Goal: Task Accomplishment & Management: Manage account settings

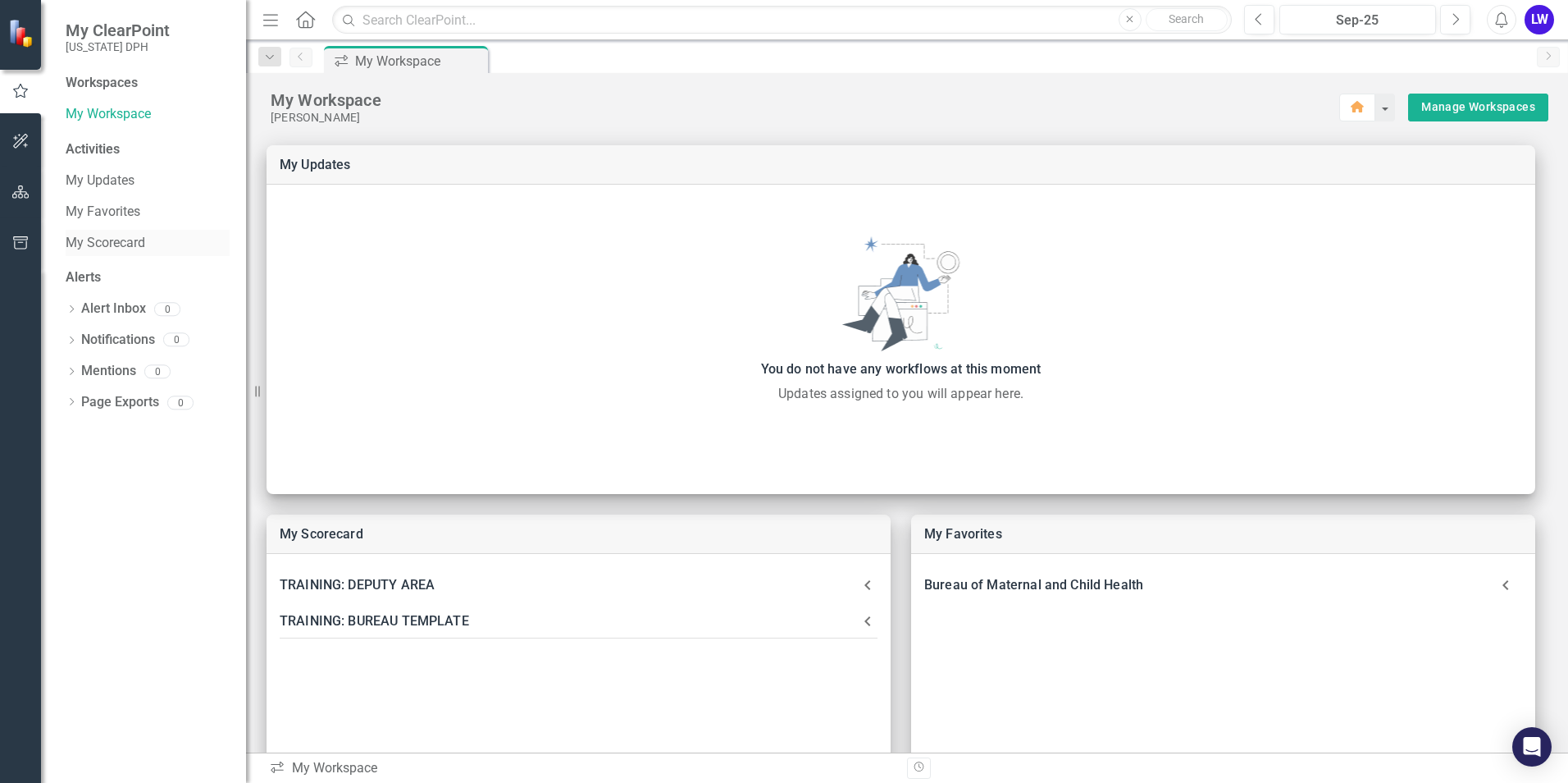
click at [116, 230] on div "My Scorecard" at bounding box center [147, 243] width 164 height 27
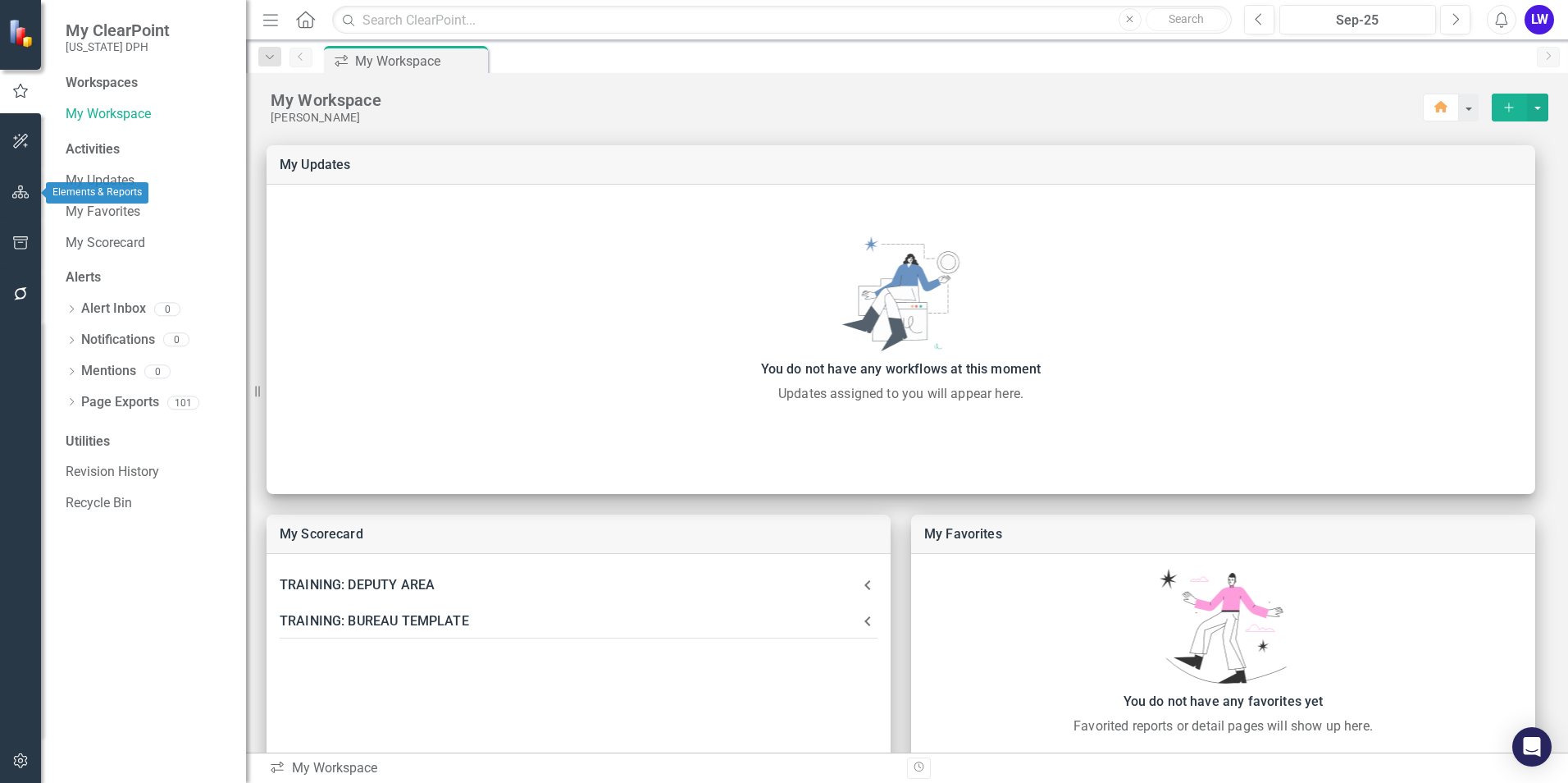
click at [27, 190] on icon "button" at bounding box center [20, 191] width 17 height 13
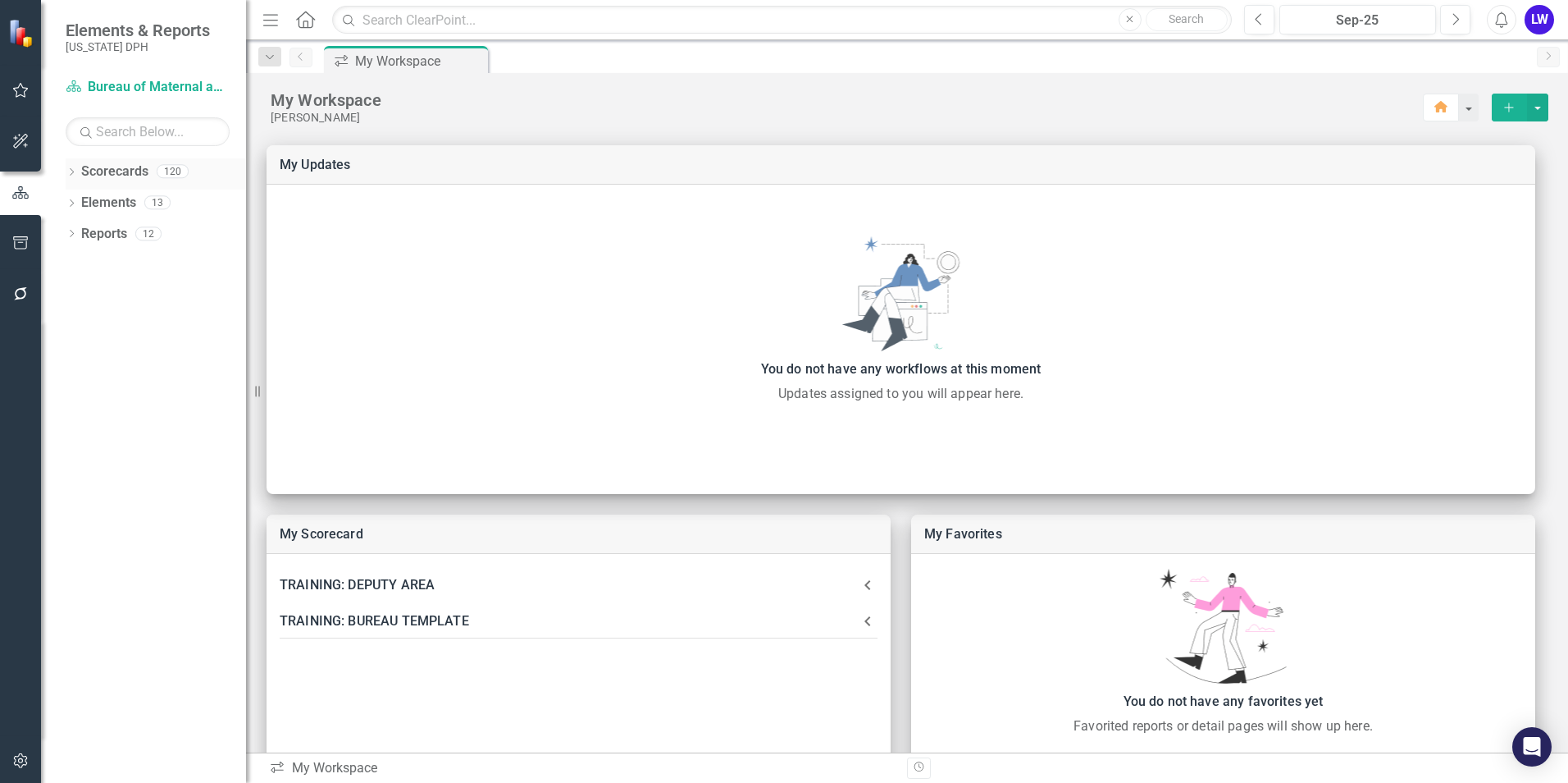
click at [124, 168] on link "Scorecards" at bounding box center [115, 171] width 68 height 19
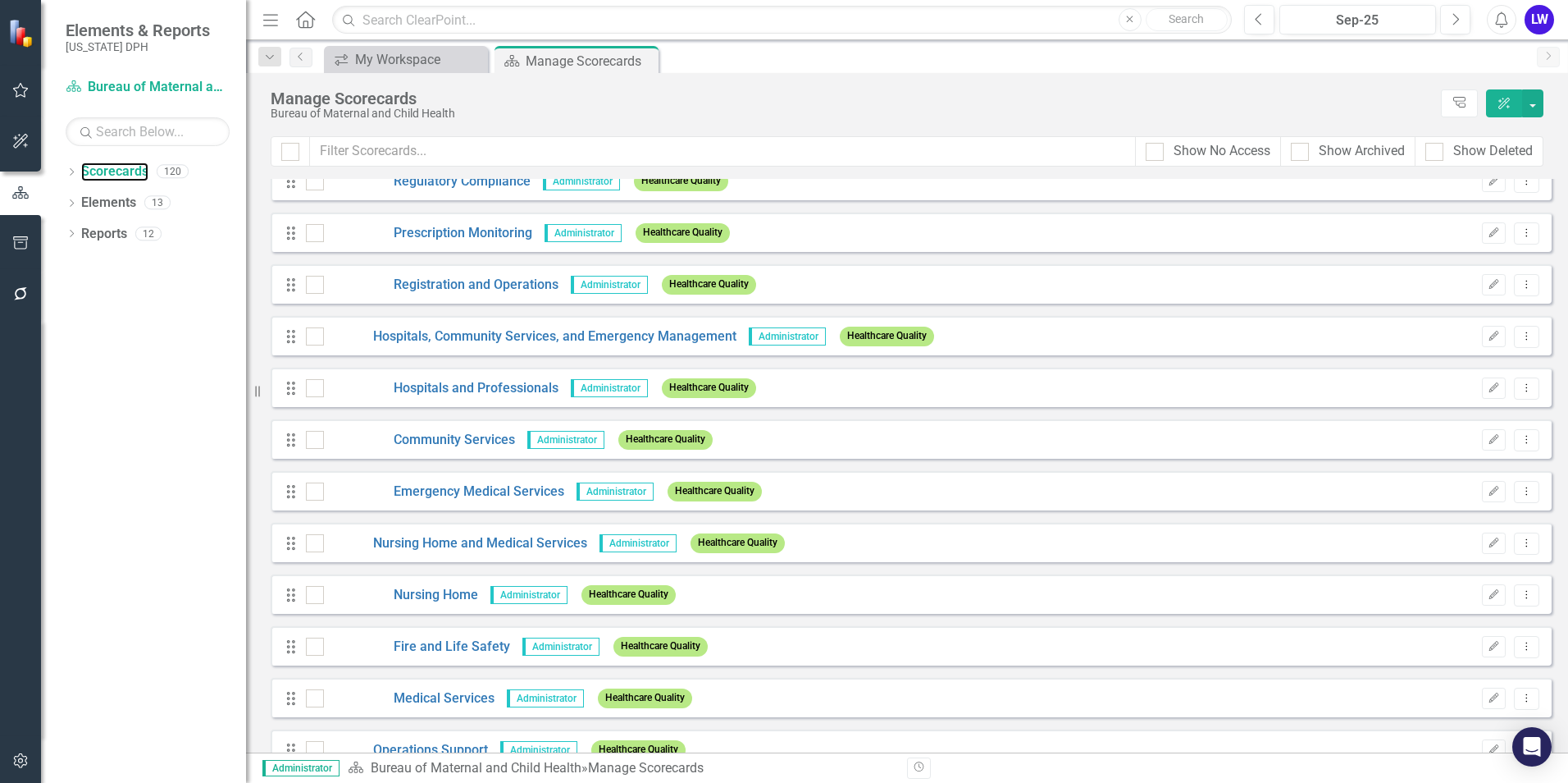
scroll to position [164, 0]
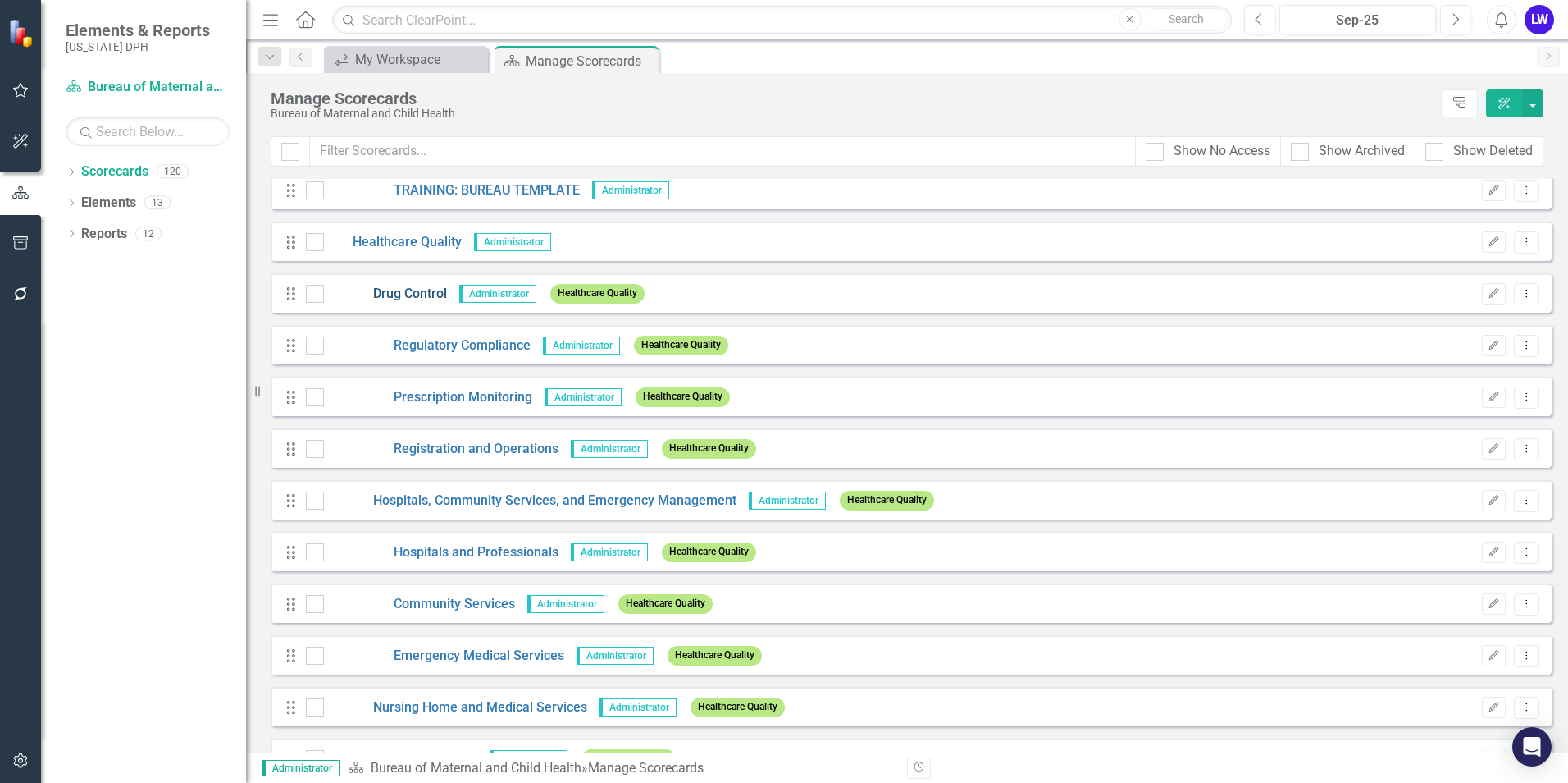
click at [401, 296] on link "Drug Control" at bounding box center [385, 294] width 123 height 19
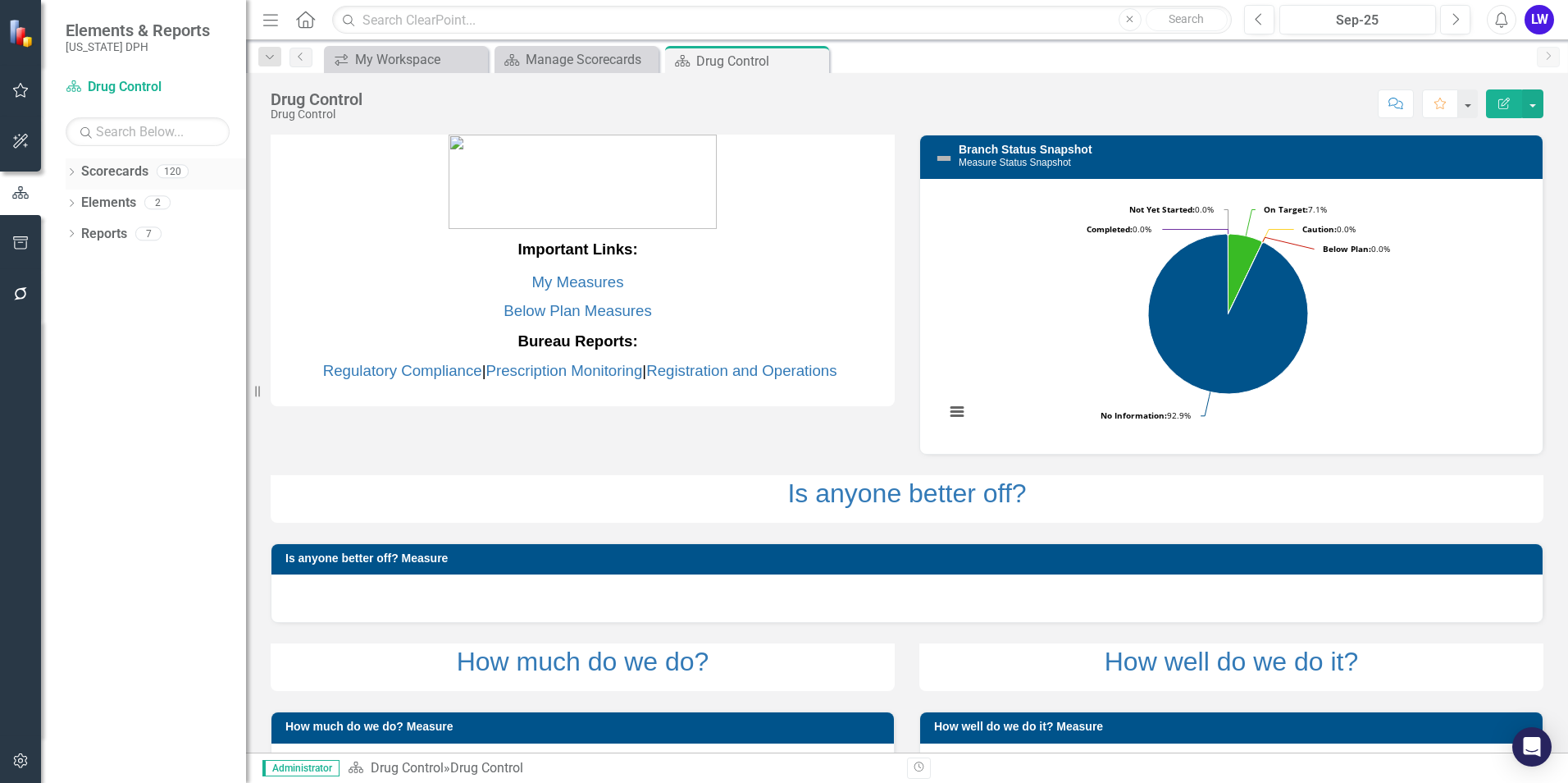
click at [69, 178] on div "Dropdown" at bounding box center [72, 173] width 12 height 14
click at [80, 207] on div "Dropdown" at bounding box center [80, 203] width 12 height 14
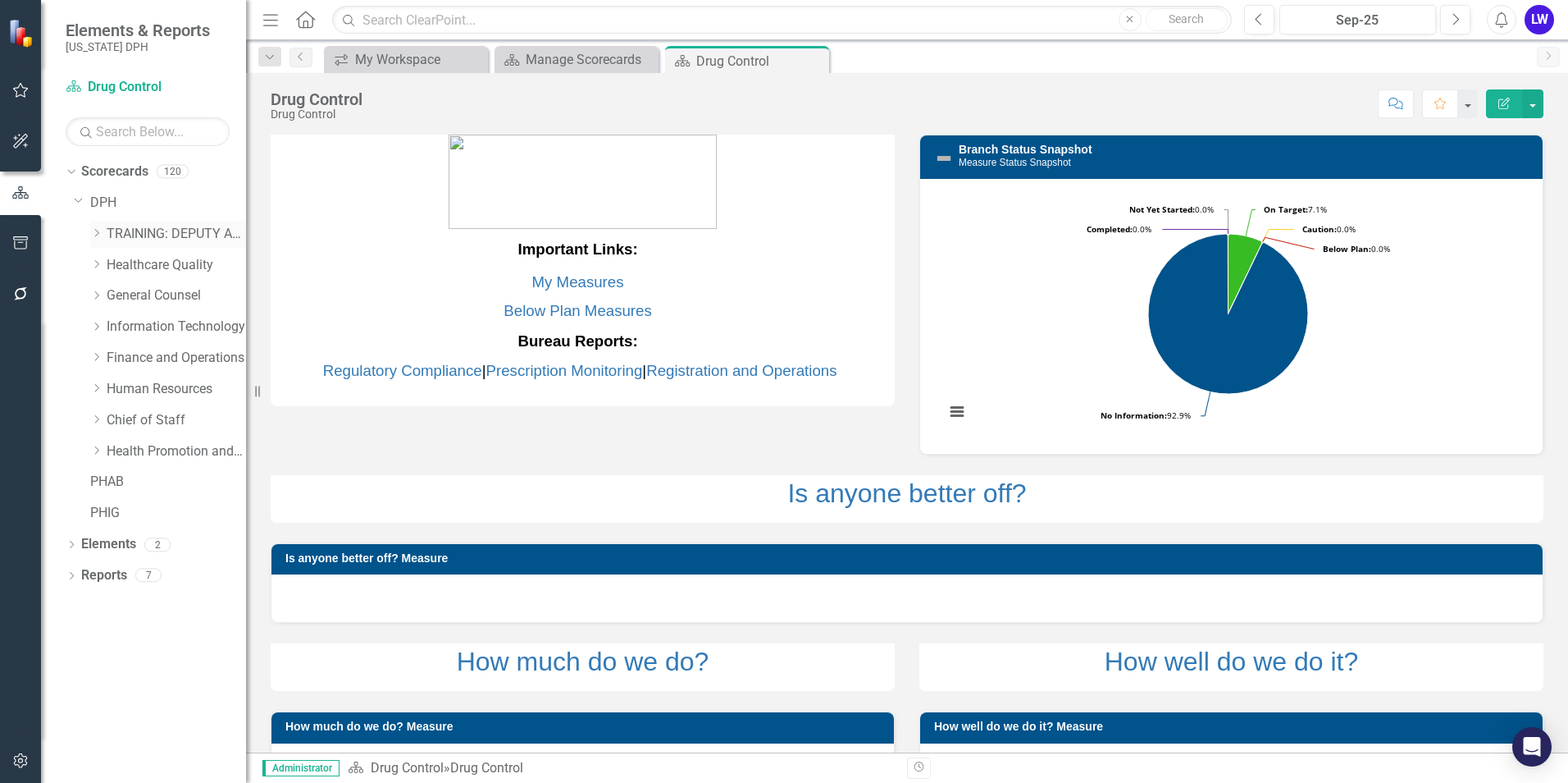
click at [103, 234] on icon "Dropdown" at bounding box center [97, 233] width 12 height 10
click at [110, 269] on div "Dropdown" at bounding box center [112, 265] width 12 height 14
click at [94, 323] on icon "Dropdown" at bounding box center [97, 327] width 12 height 10
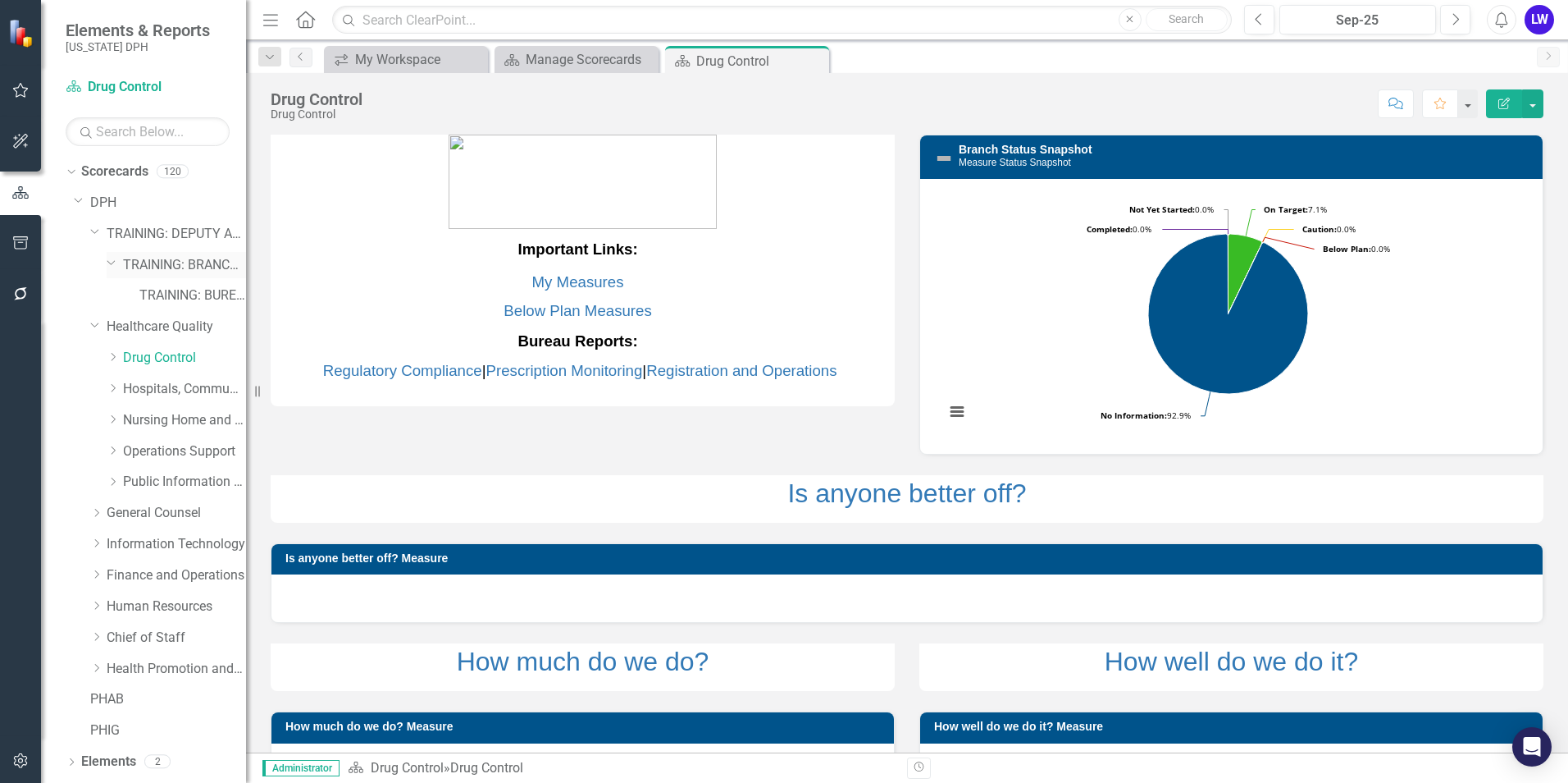
click at [122, 261] on div "Dropdown" at bounding box center [114, 265] width 16 height 8
click at [136, 270] on link "TRAINING: BRANCH TEMPLATE" at bounding box center [185, 265] width 123 height 19
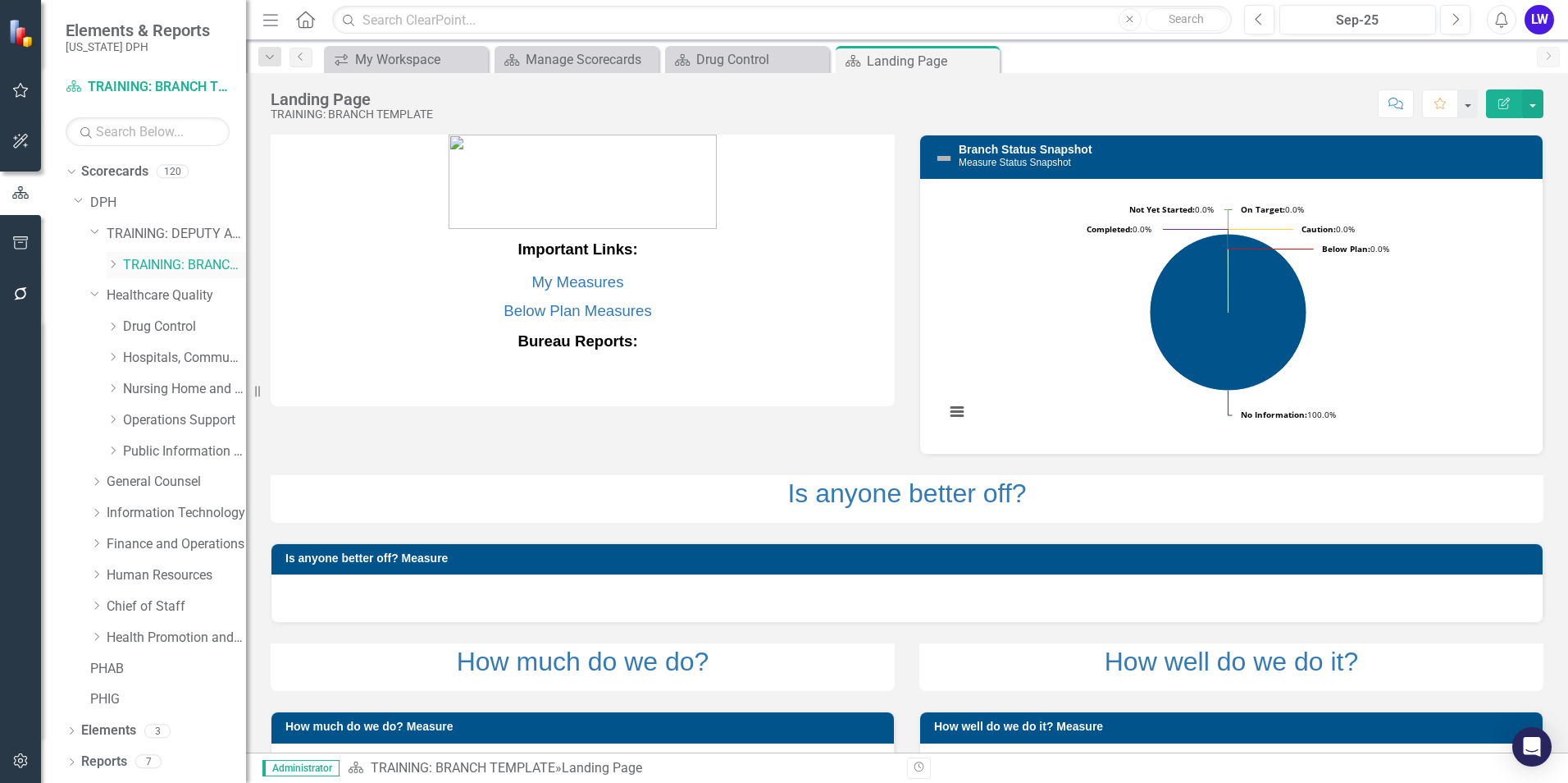
click at [114, 262] on icon "Dropdown" at bounding box center [112, 264] width 12 height 10
click at [169, 298] on link "TRAINING: BUREAU TEMPLATE" at bounding box center [192, 296] width 107 height 19
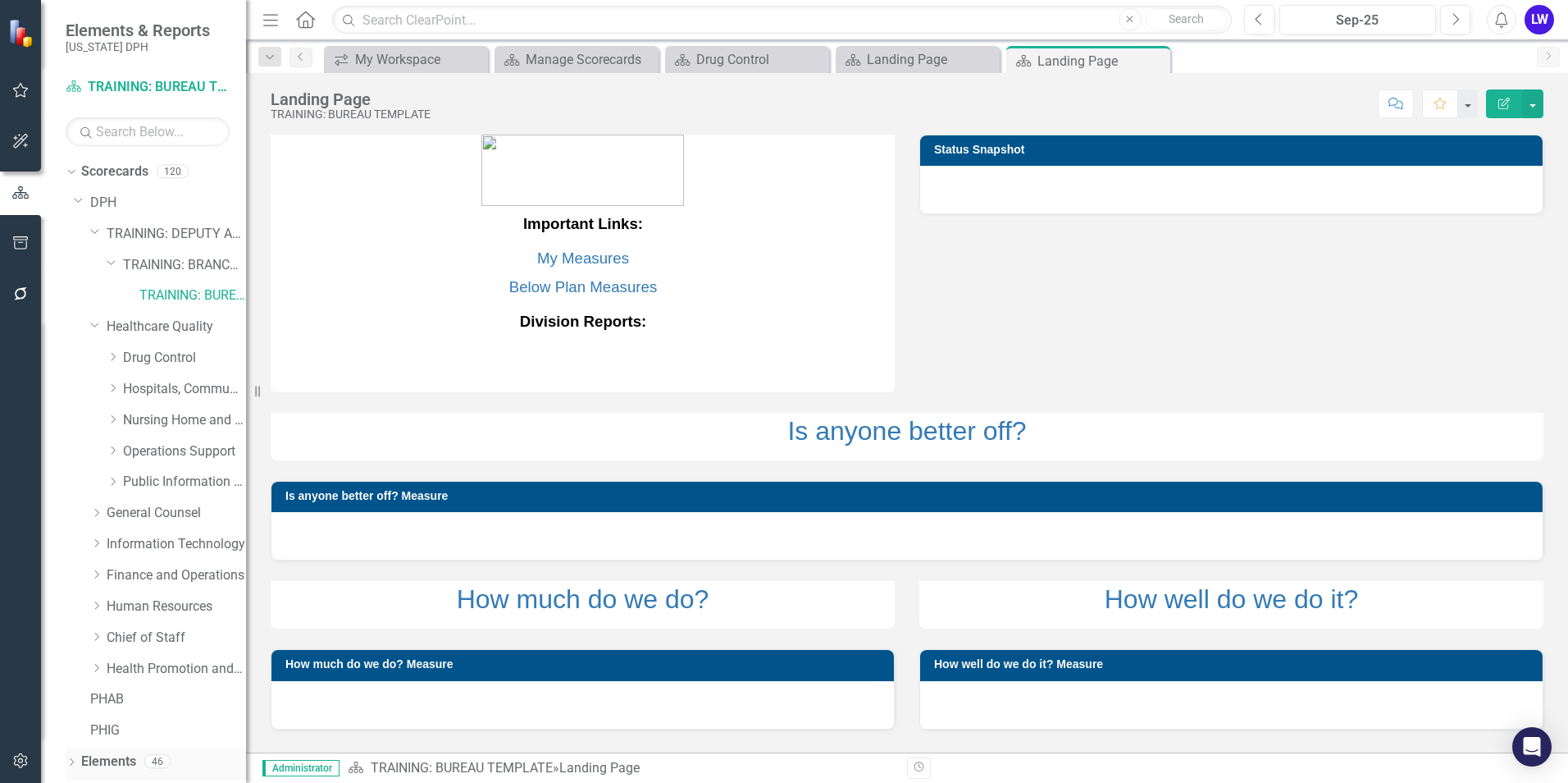
click at [72, 764] on icon at bounding box center [72, 761] width 4 height 7
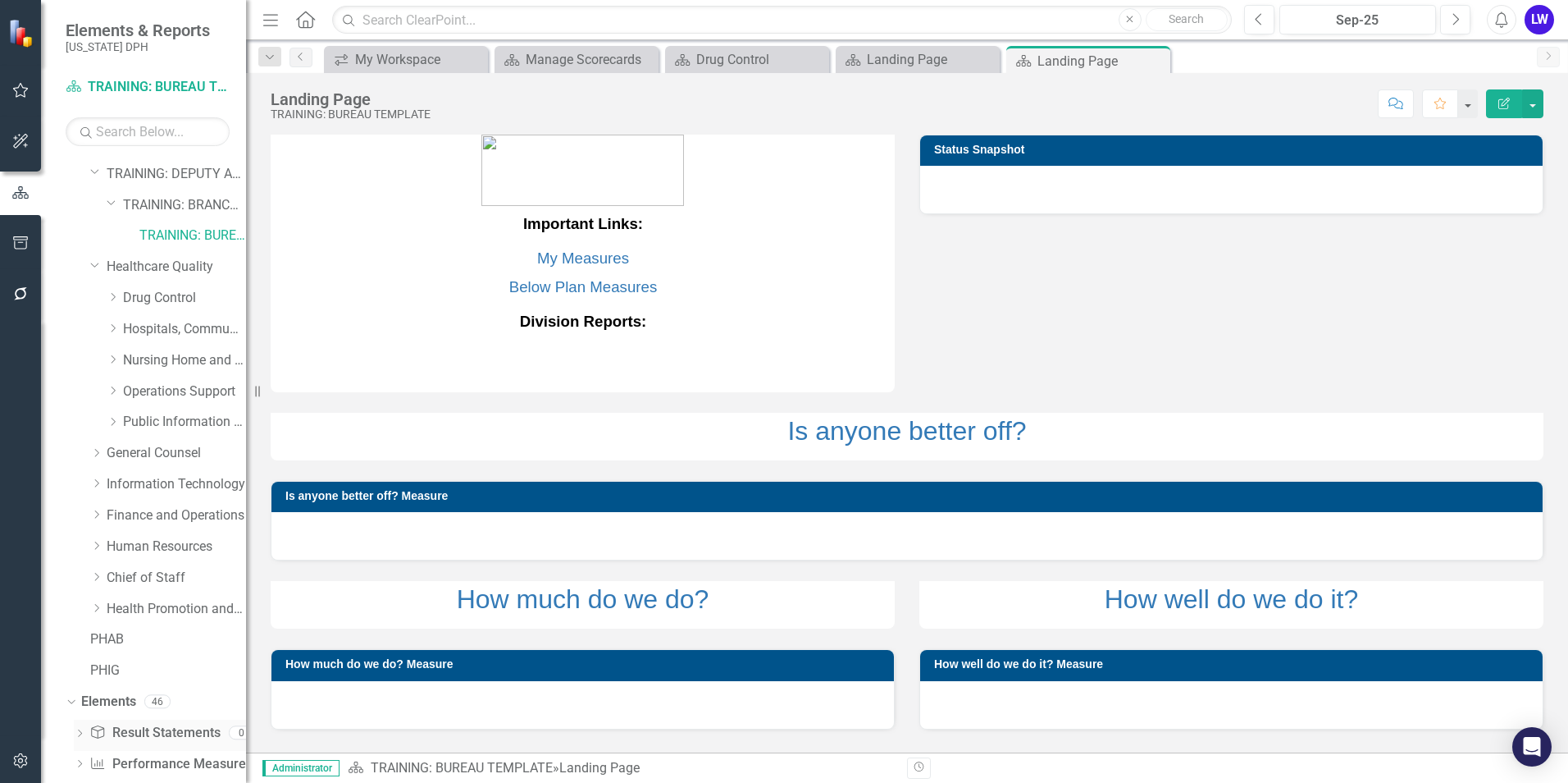
scroll to position [121, 0]
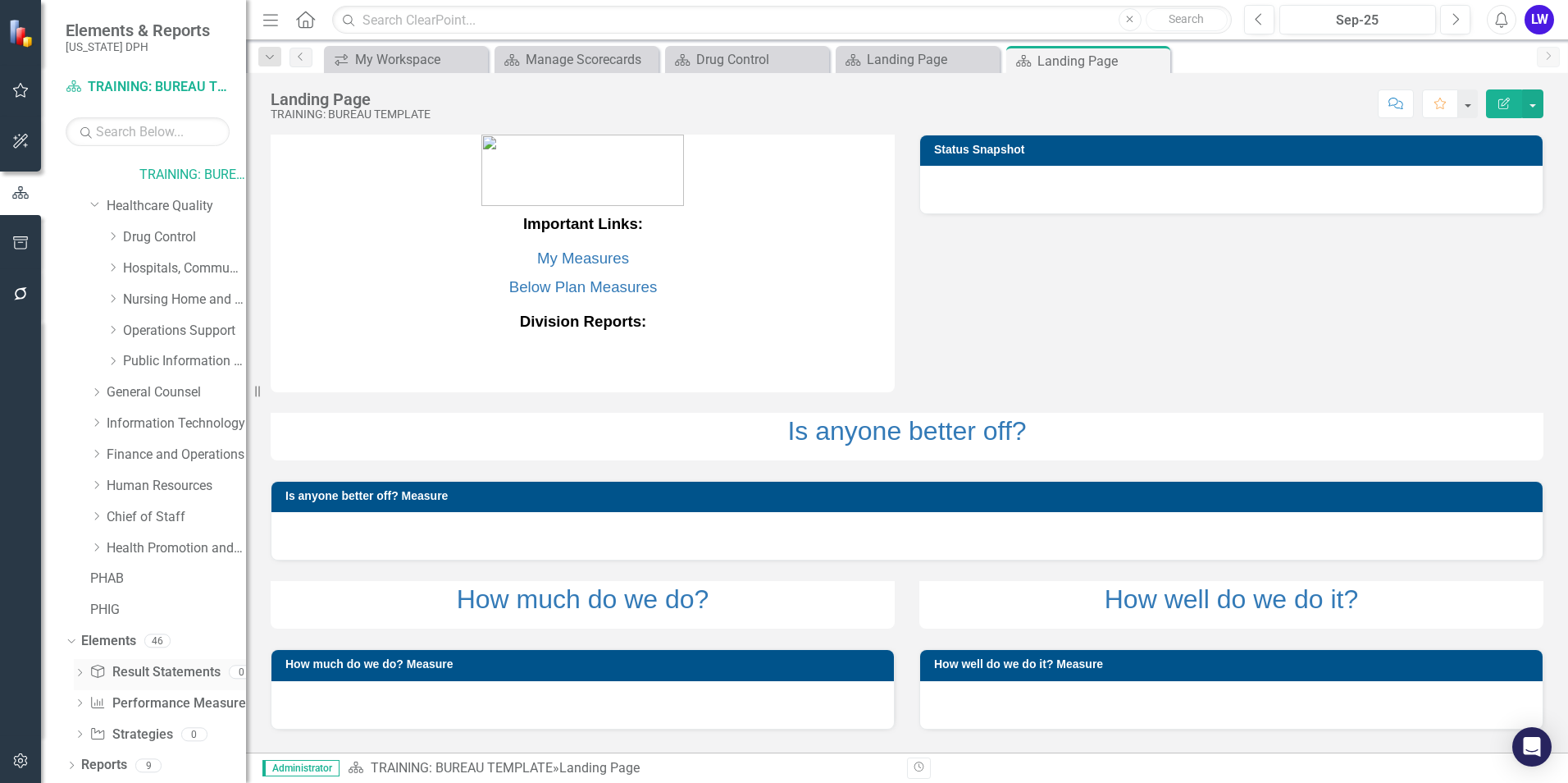
click at [103, 672] on icon "Result Statement" at bounding box center [98, 670] width 16 height 13
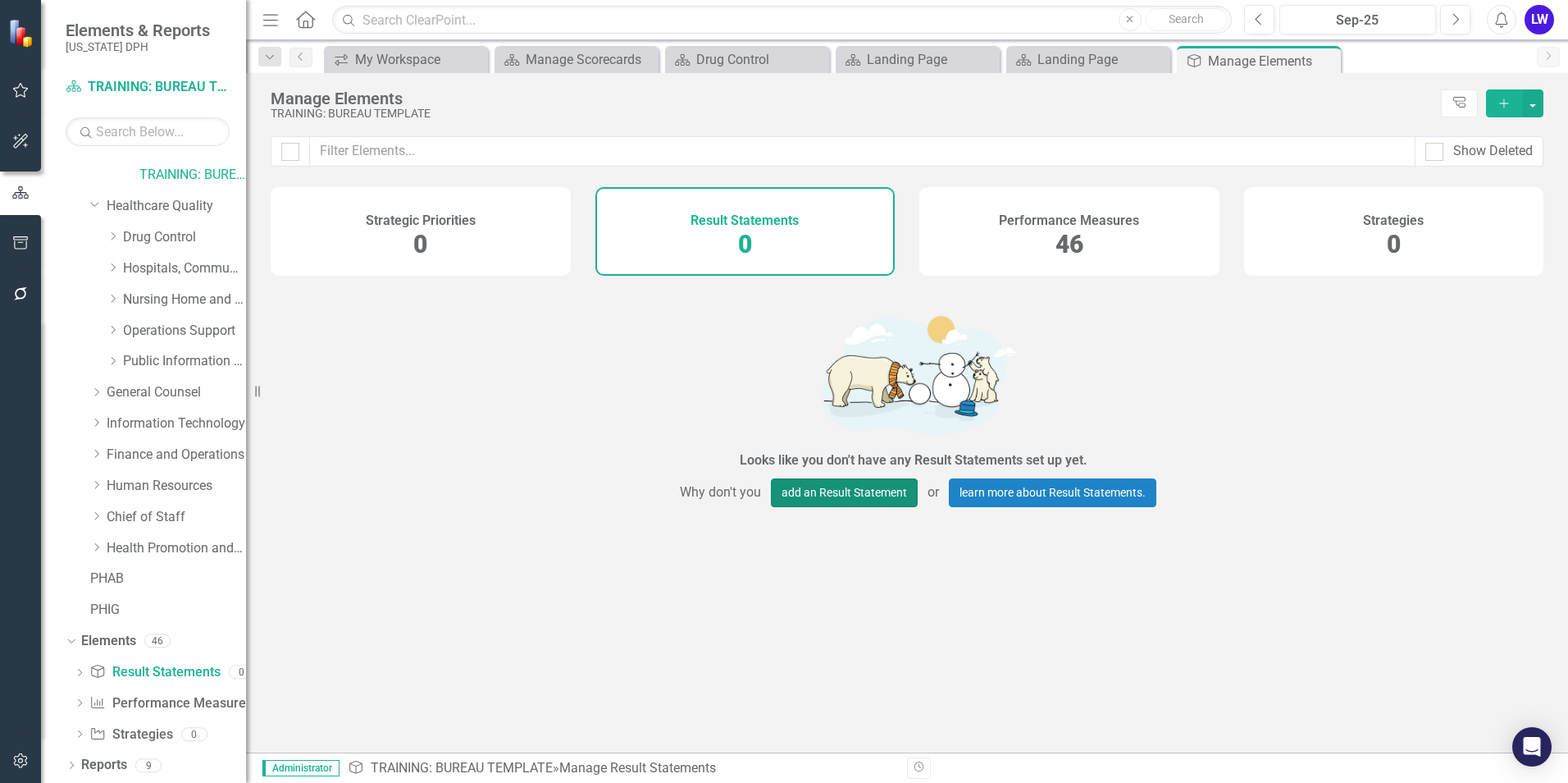
click at [855, 504] on button "add an Result Statement" at bounding box center [843, 492] width 146 height 29
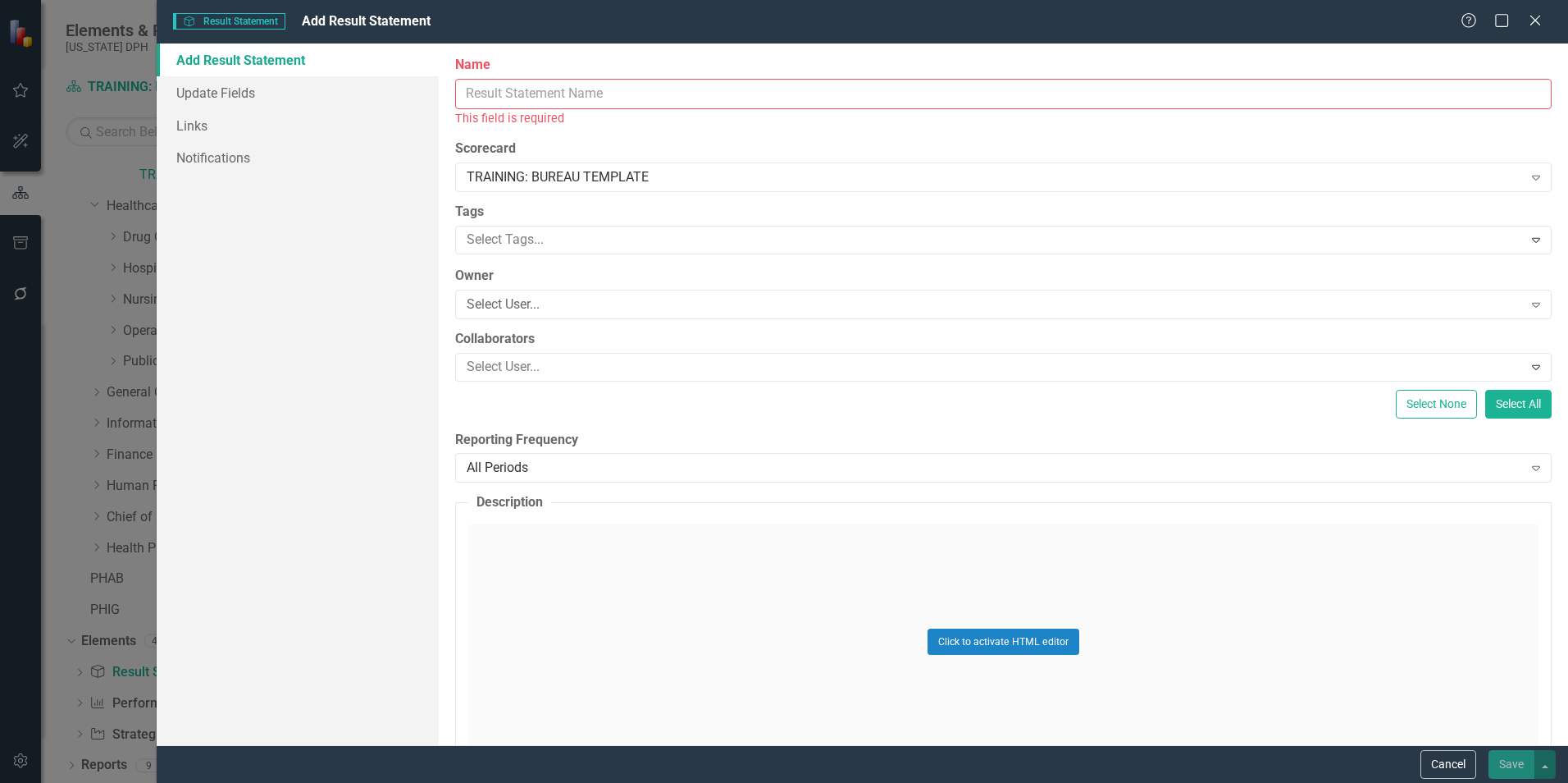
click at [518, 91] on input "Name" at bounding box center [1003, 94] width 1096 height 30
click at [535, 99] on input "Name" at bounding box center [1003, 94] width 1096 height 30
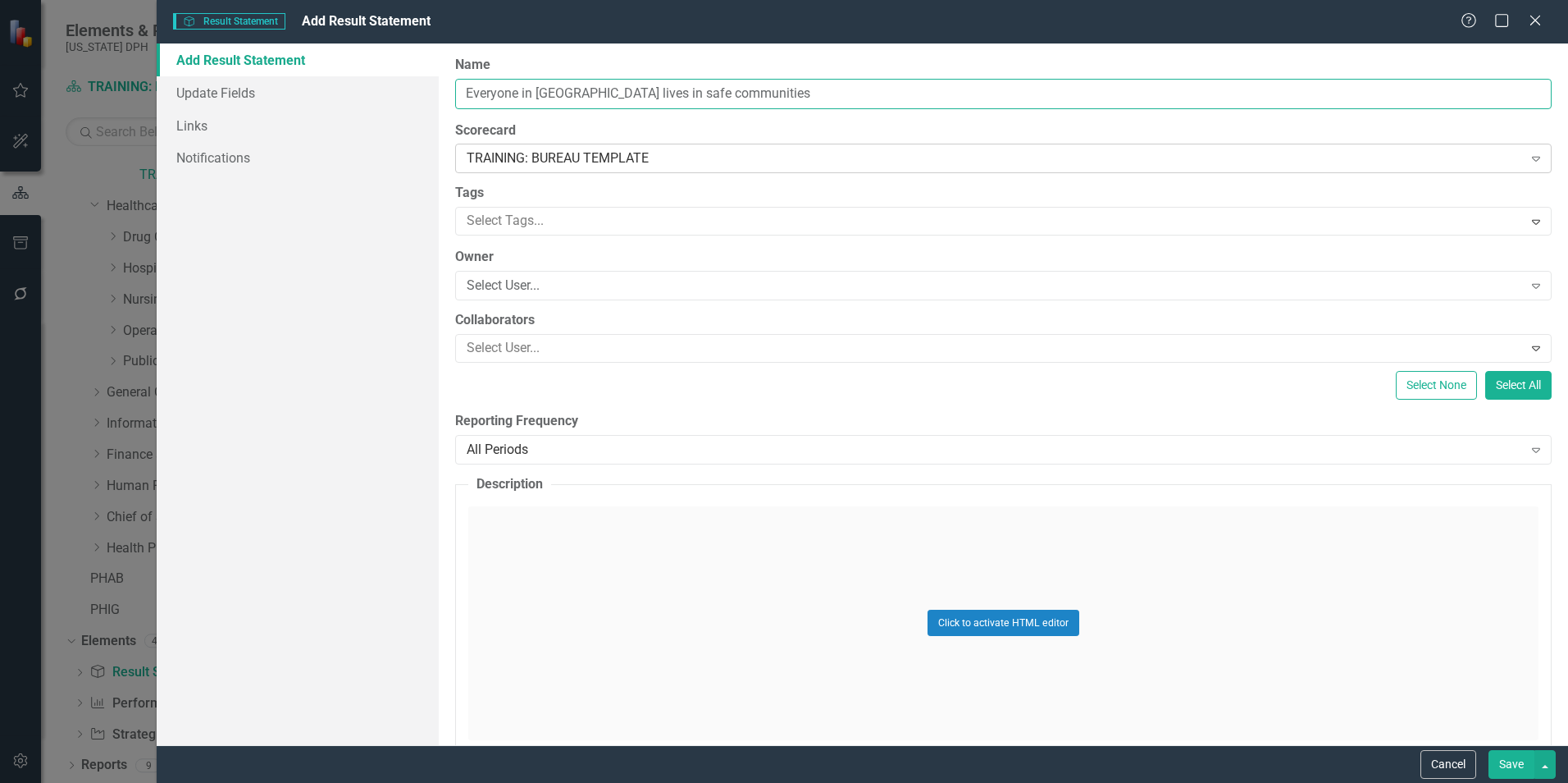
type input "Everyone in [GEOGRAPHIC_DATA] lives in safe communities"
click at [720, 156] on div "TRAINING: BUREAU TEMPLATE" at bounding box center [995, 158] width 1055 height 19
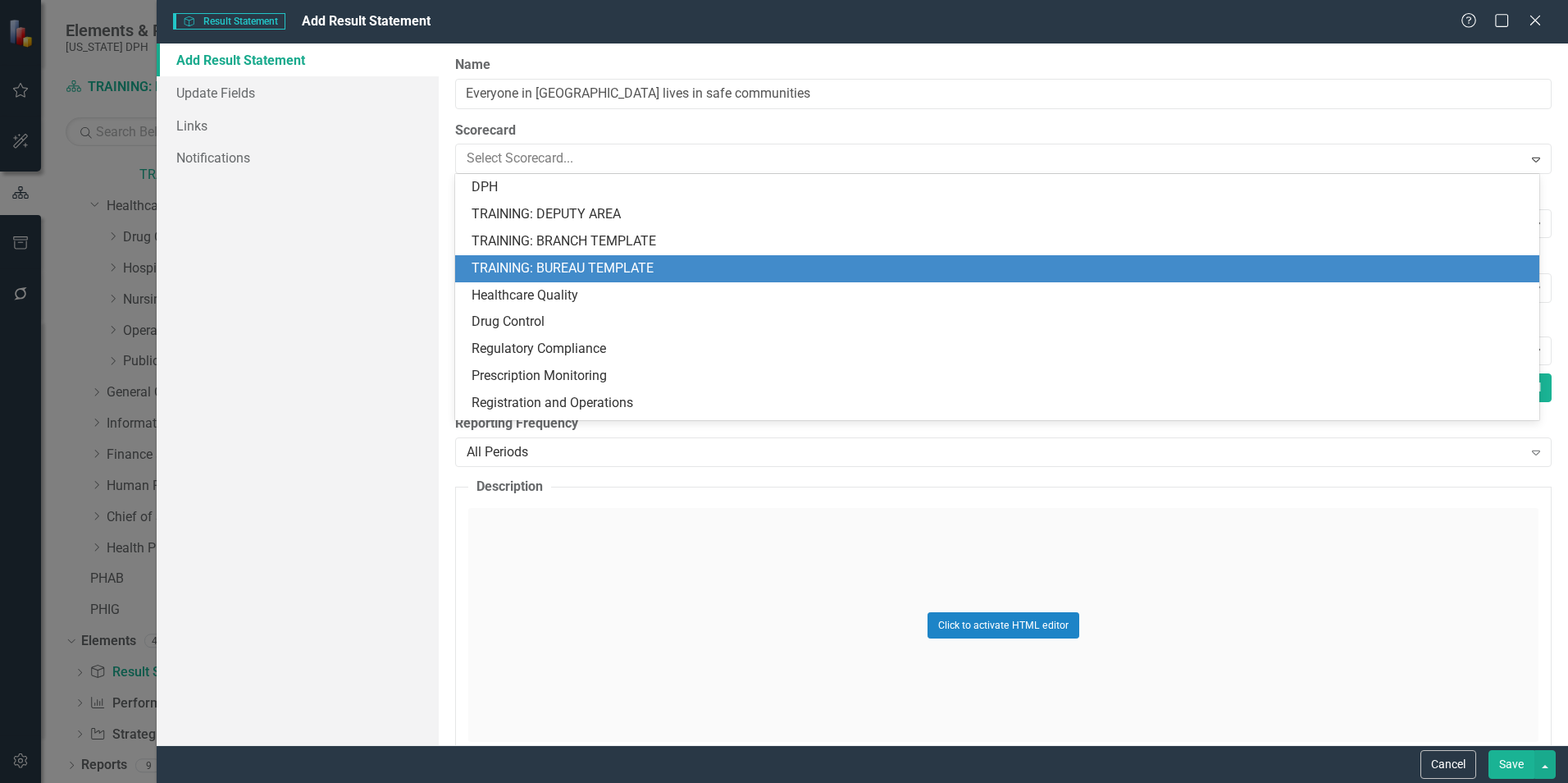
scroll to position [82, 0]
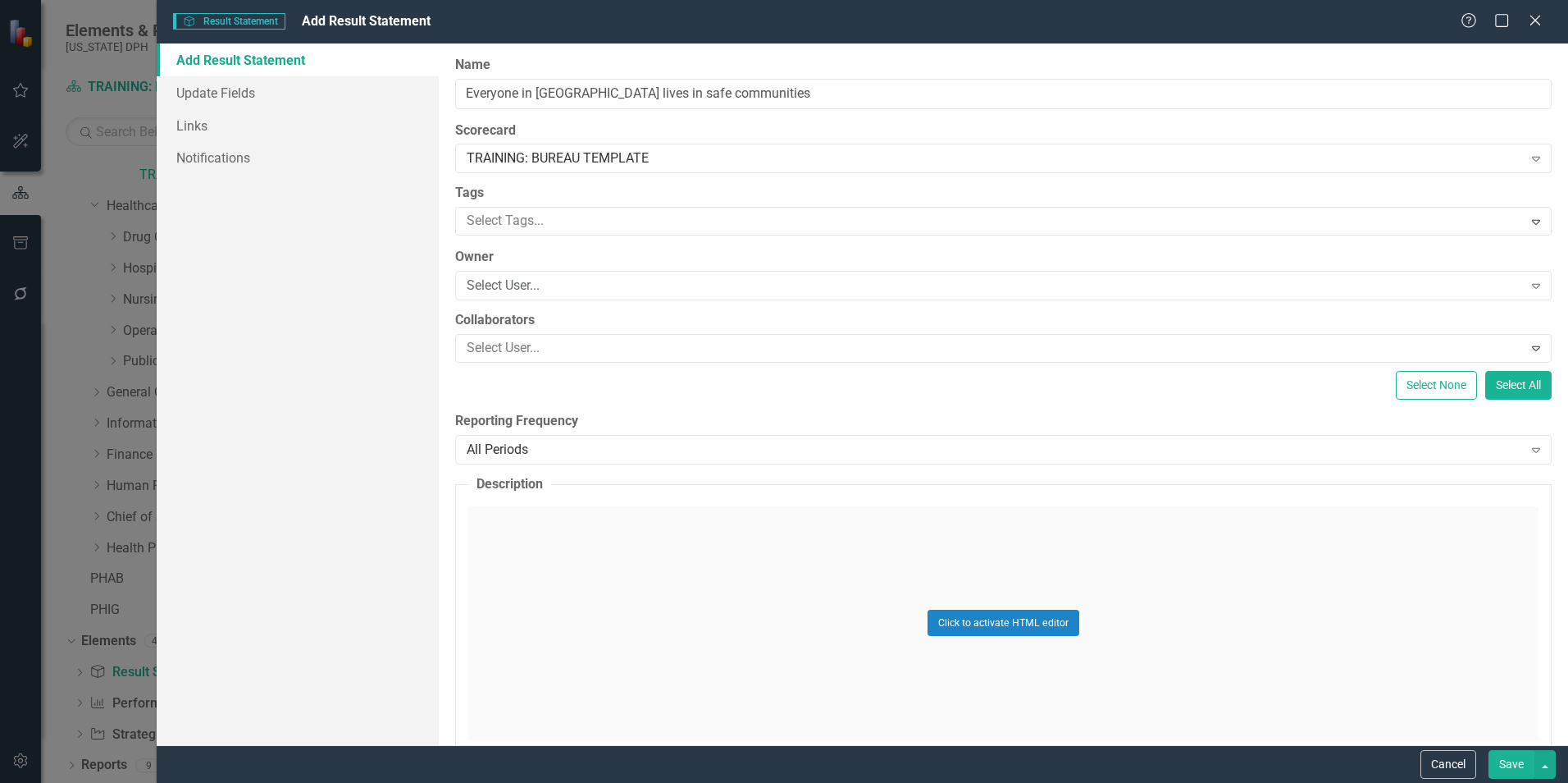
click at [720, 156] on div "TRAINING: BUREAU TEMPLATE" at bounding box center [995, 158] width 1055 height 19
click at [577, 291] on div "Select User..." at bounding box center [995, 286] width 1055 height 19
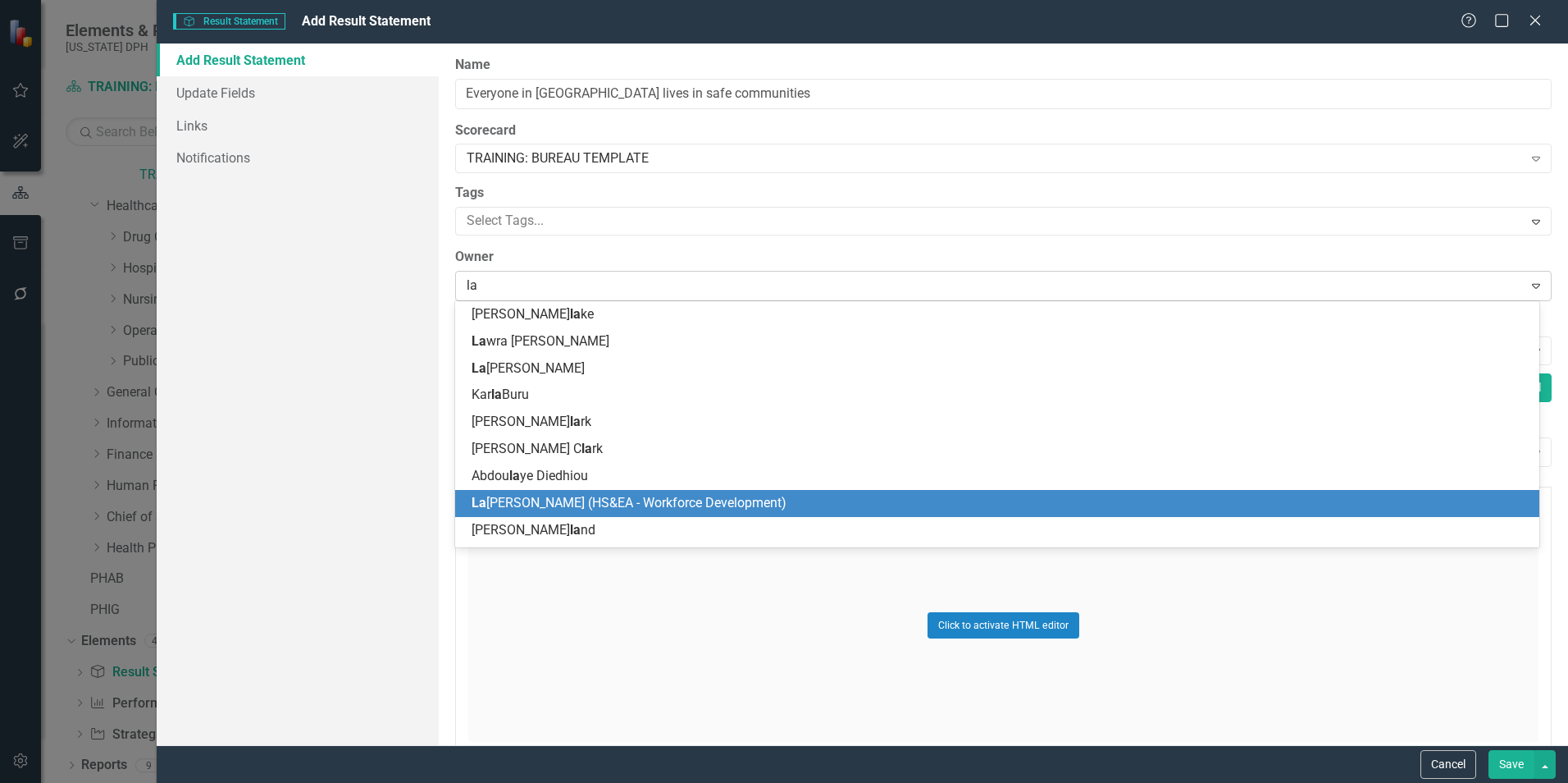
type input "l"
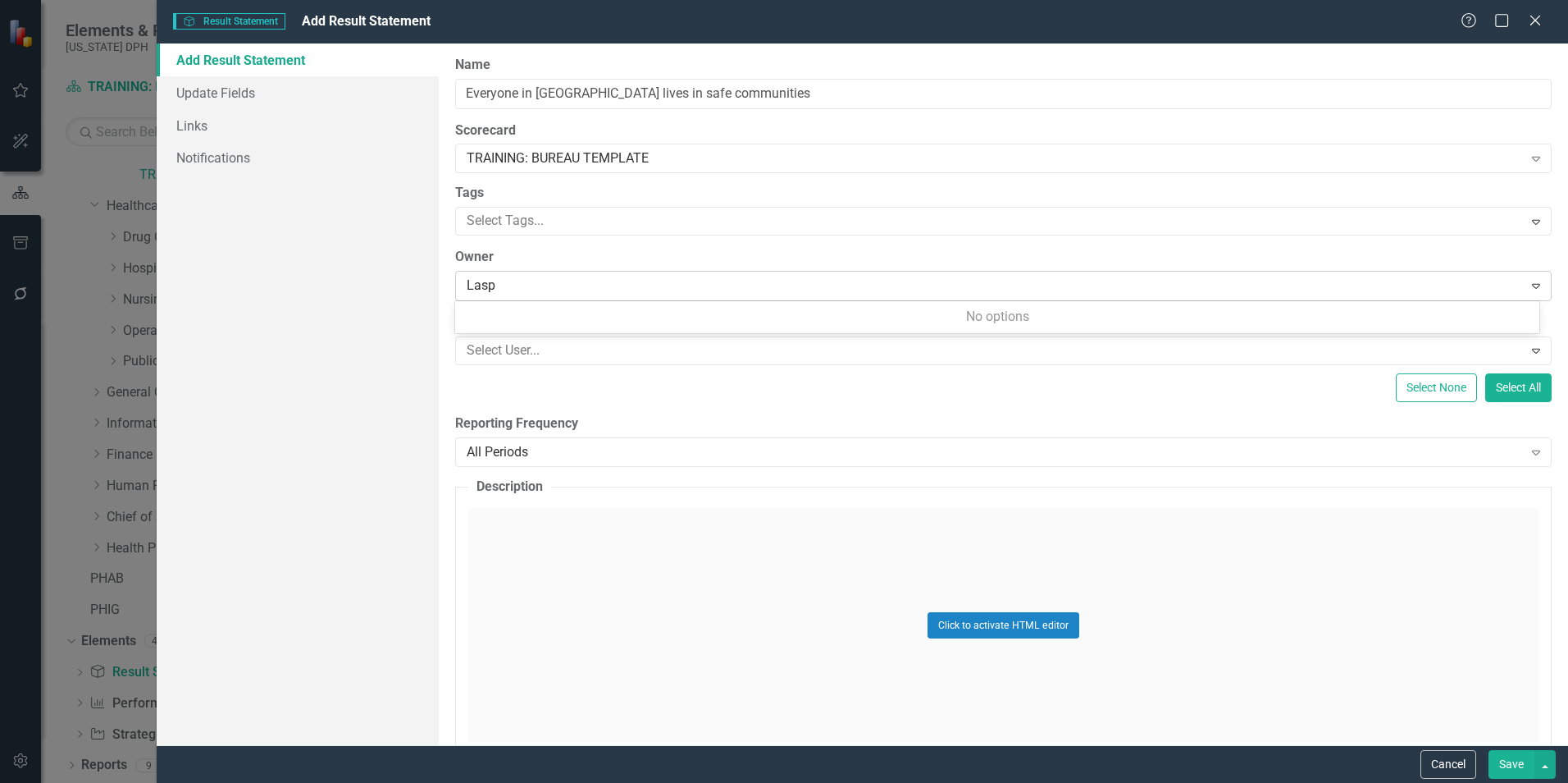
type input "Las"
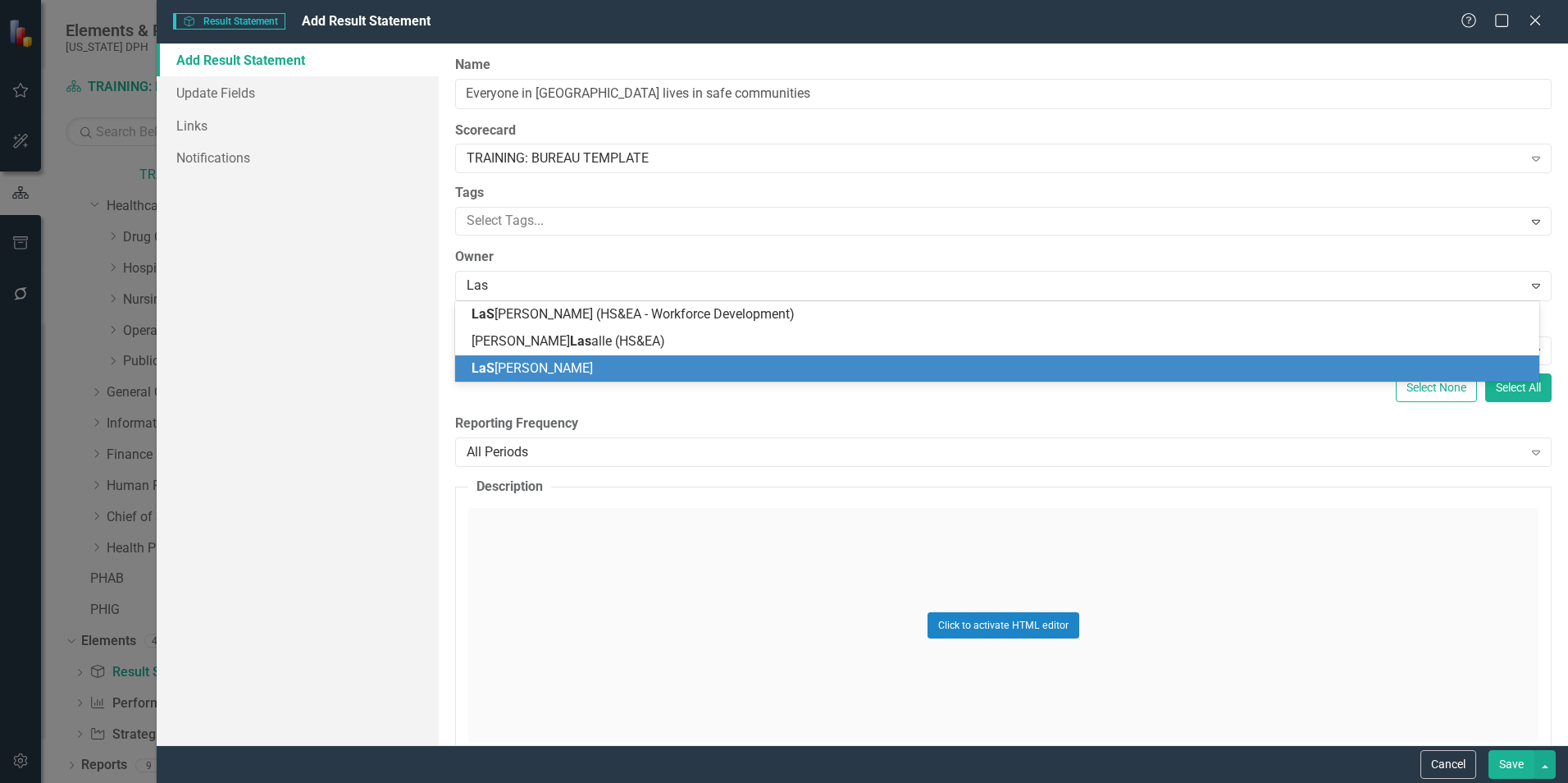
click at [565, 363] on span "LaS [PERSON_NAME]" at bounding box center [533, 369] width 121 height 16
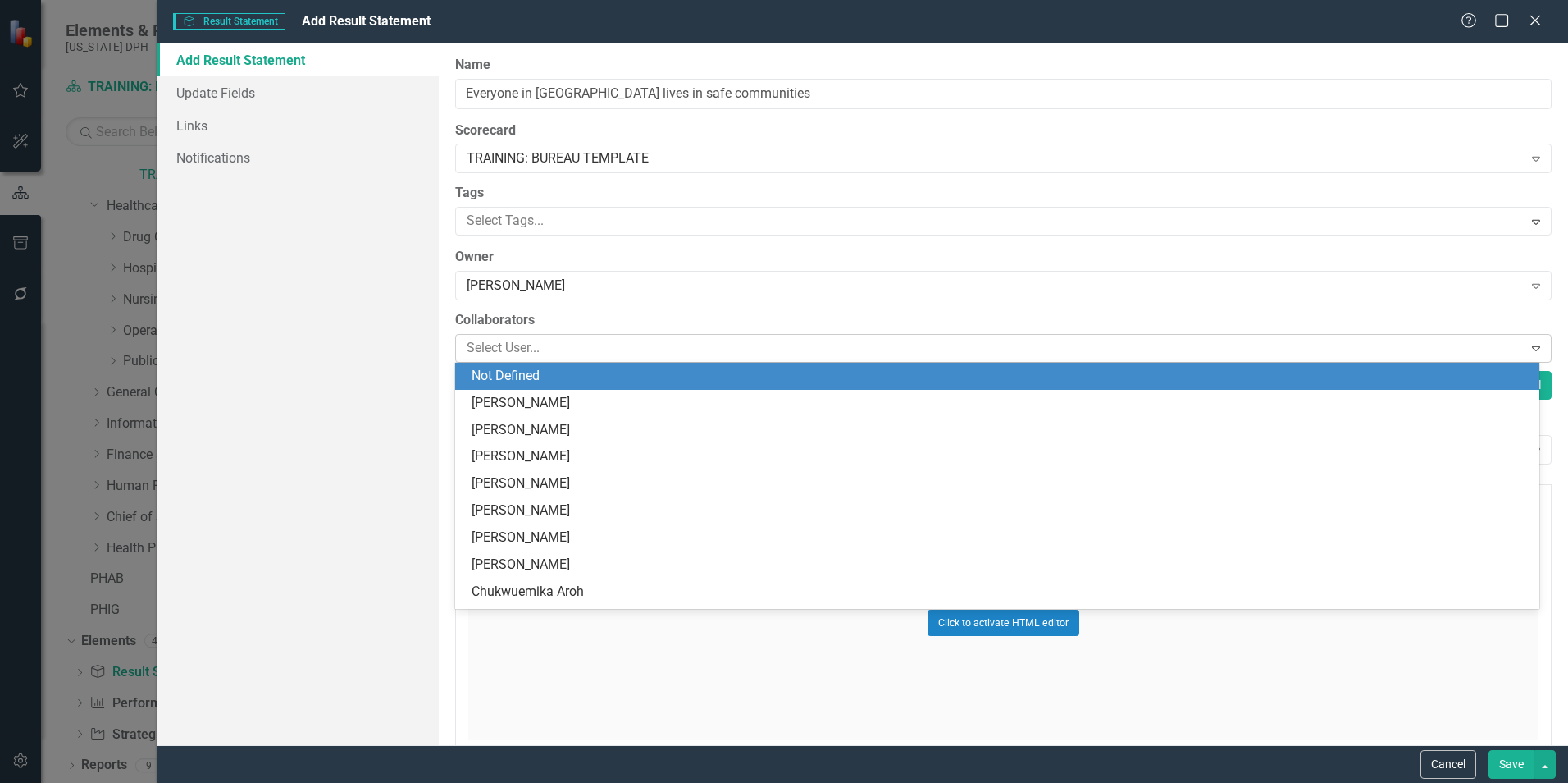
click at [694, 343] on div at bounding box center [991, 349] width 1062 height 22
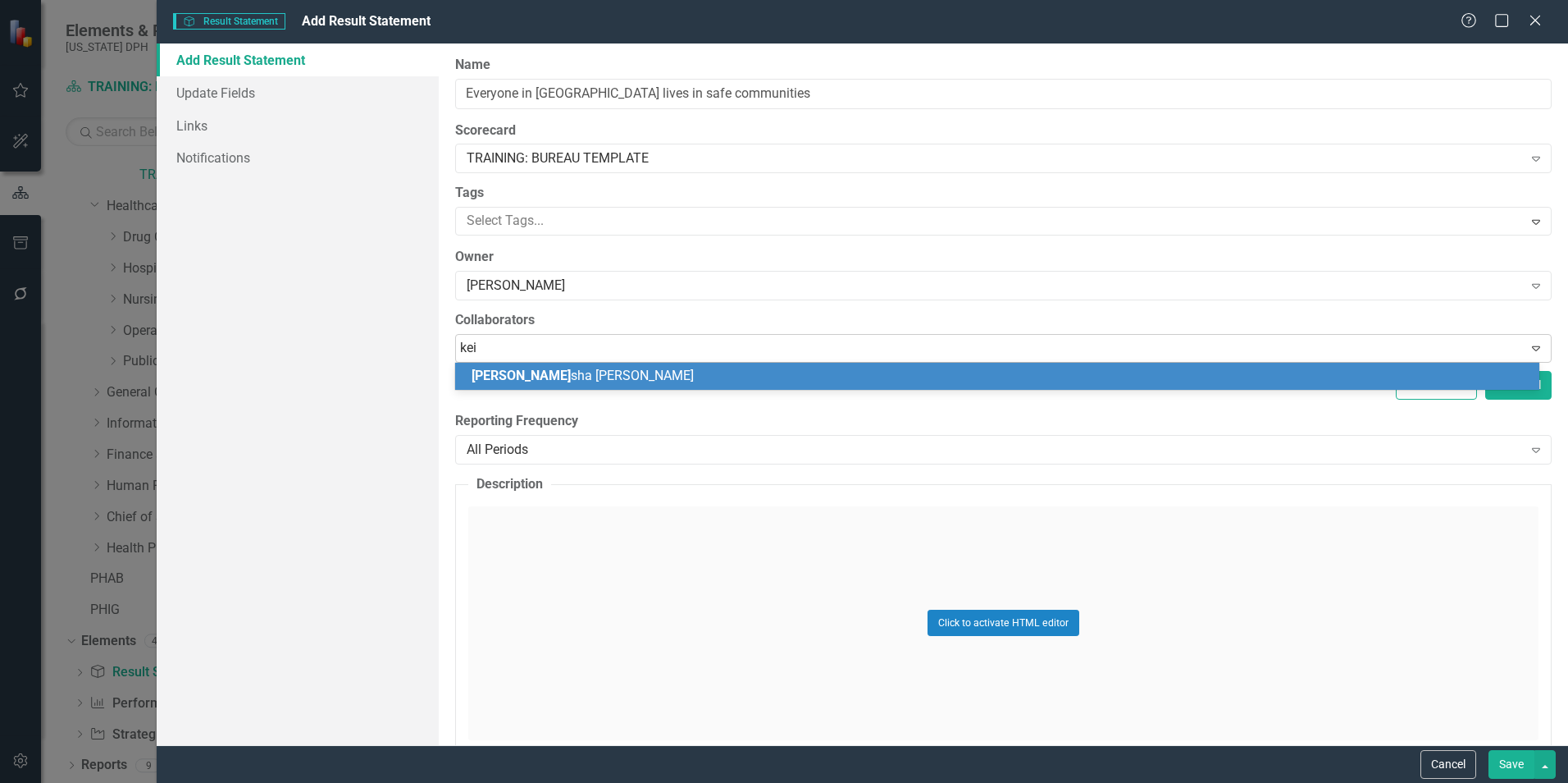
type input "keis"
click at [651, 372] on div "Keis [PERSON_NAME]" at bounding box center [1001, 376] width 1058 height 19
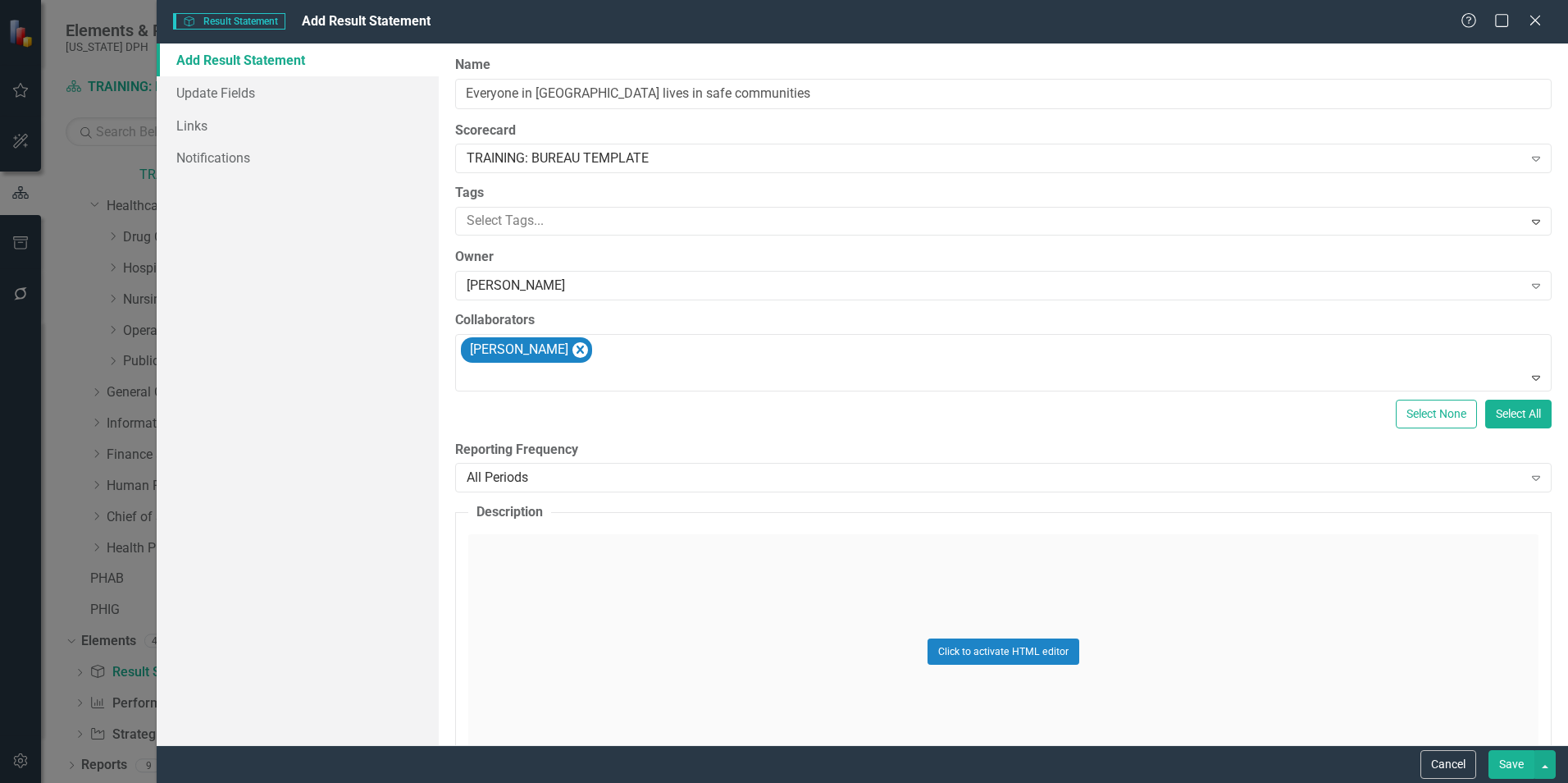
scroll to position [82, 0]
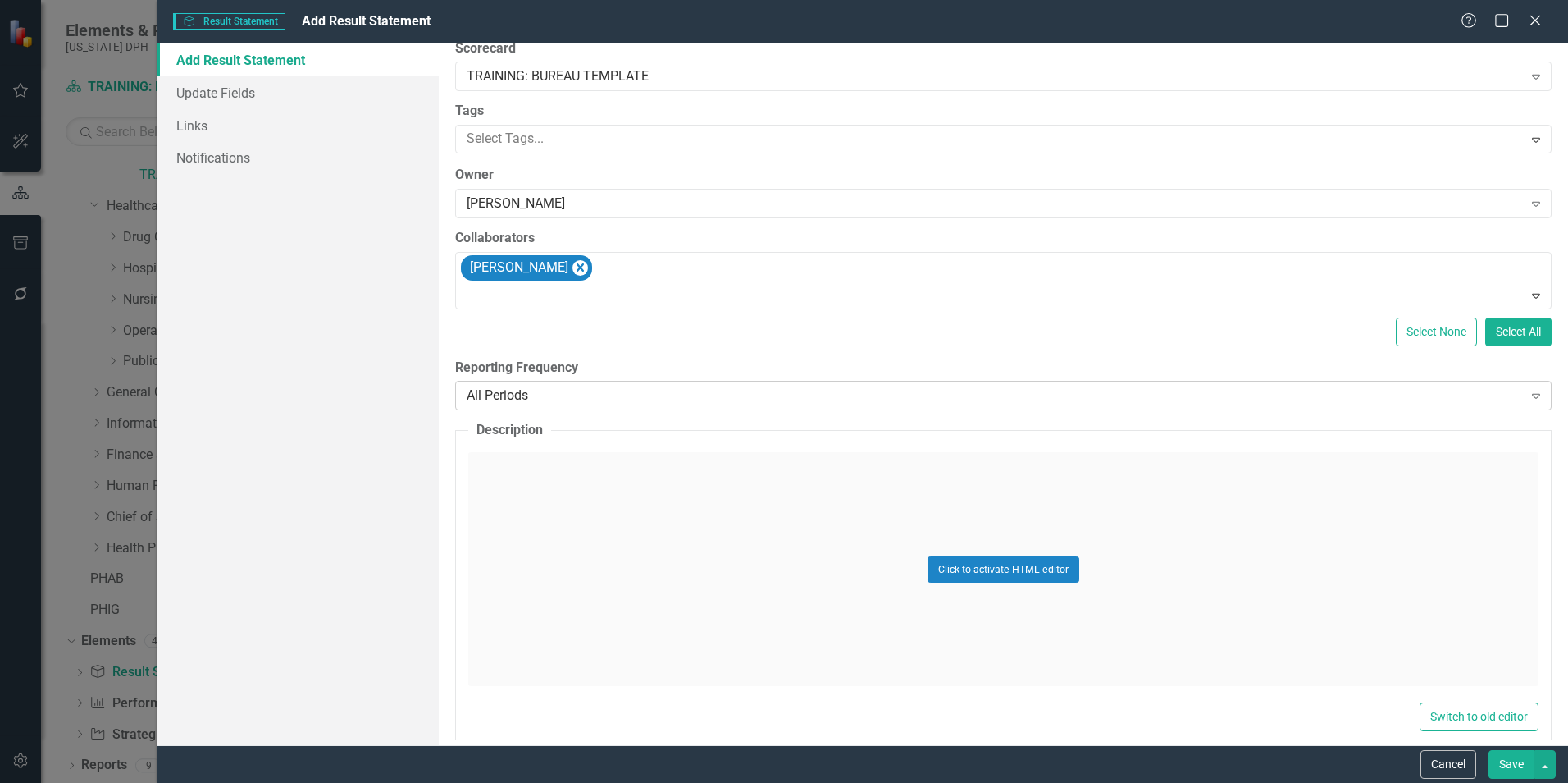
click at [675, 404] on div "All Periods" at bounding box center [995, 395] width 1055 height 19
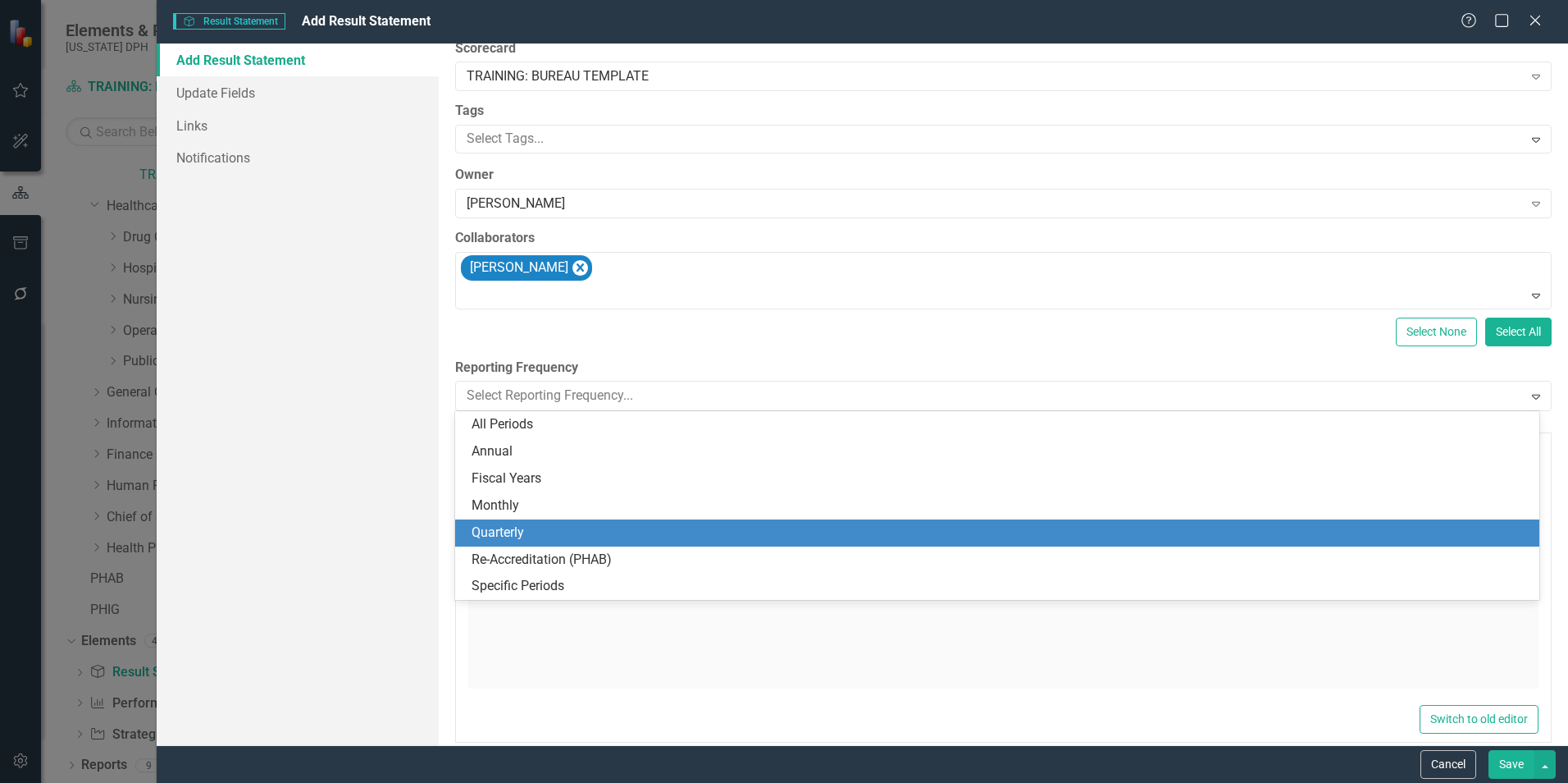
click at [604, 524] on div "Quarterly" at bounding box center [1001, 533] width 1058 height 19
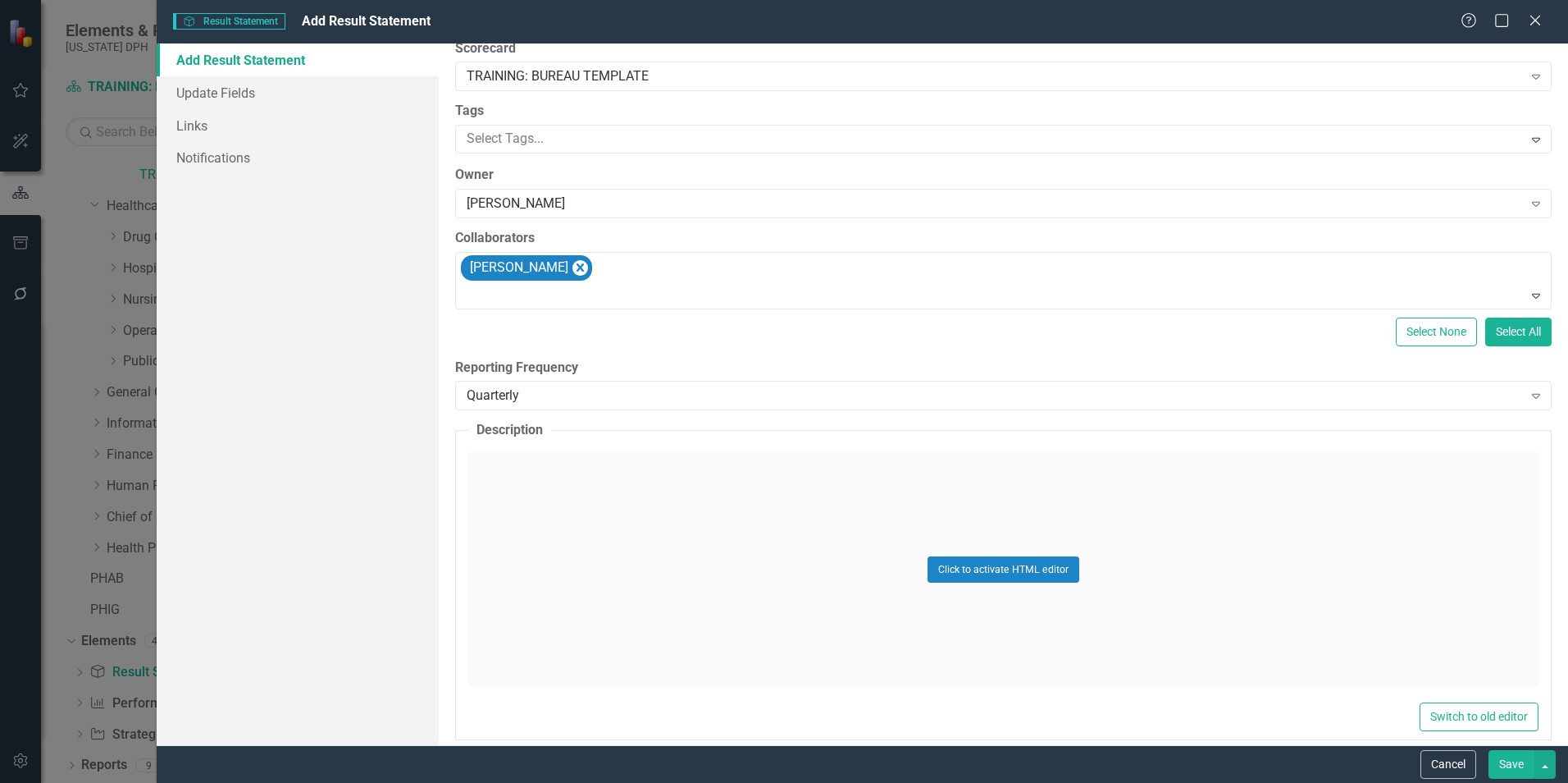
click at [784, 354] on div "ClearPoint Can Do More! How ClearPoint Can Help Close Enterprise plans can auto…" at bounding box center [1004, 394] width 1129 height 701
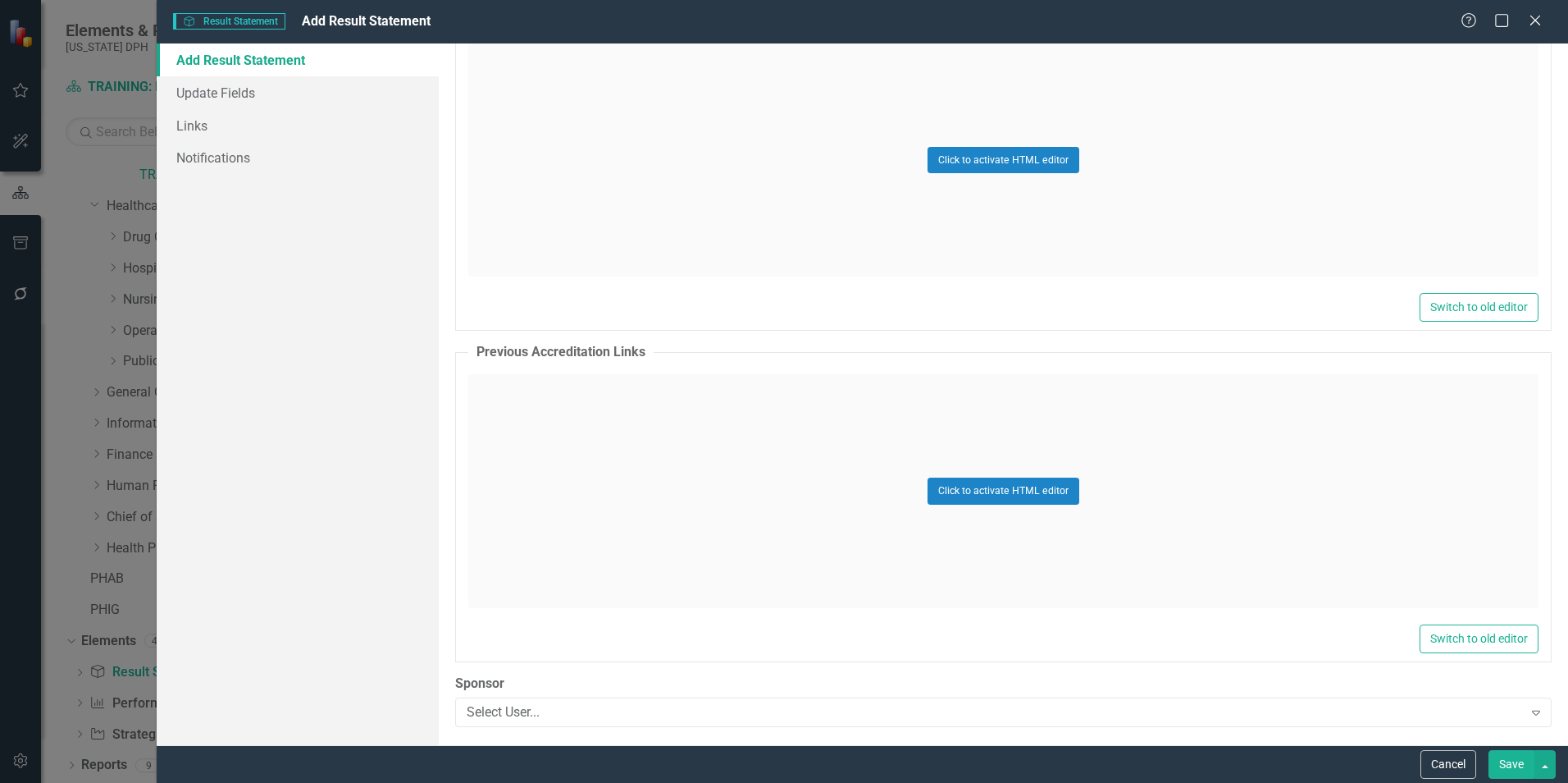
scroll to position [496, 0]
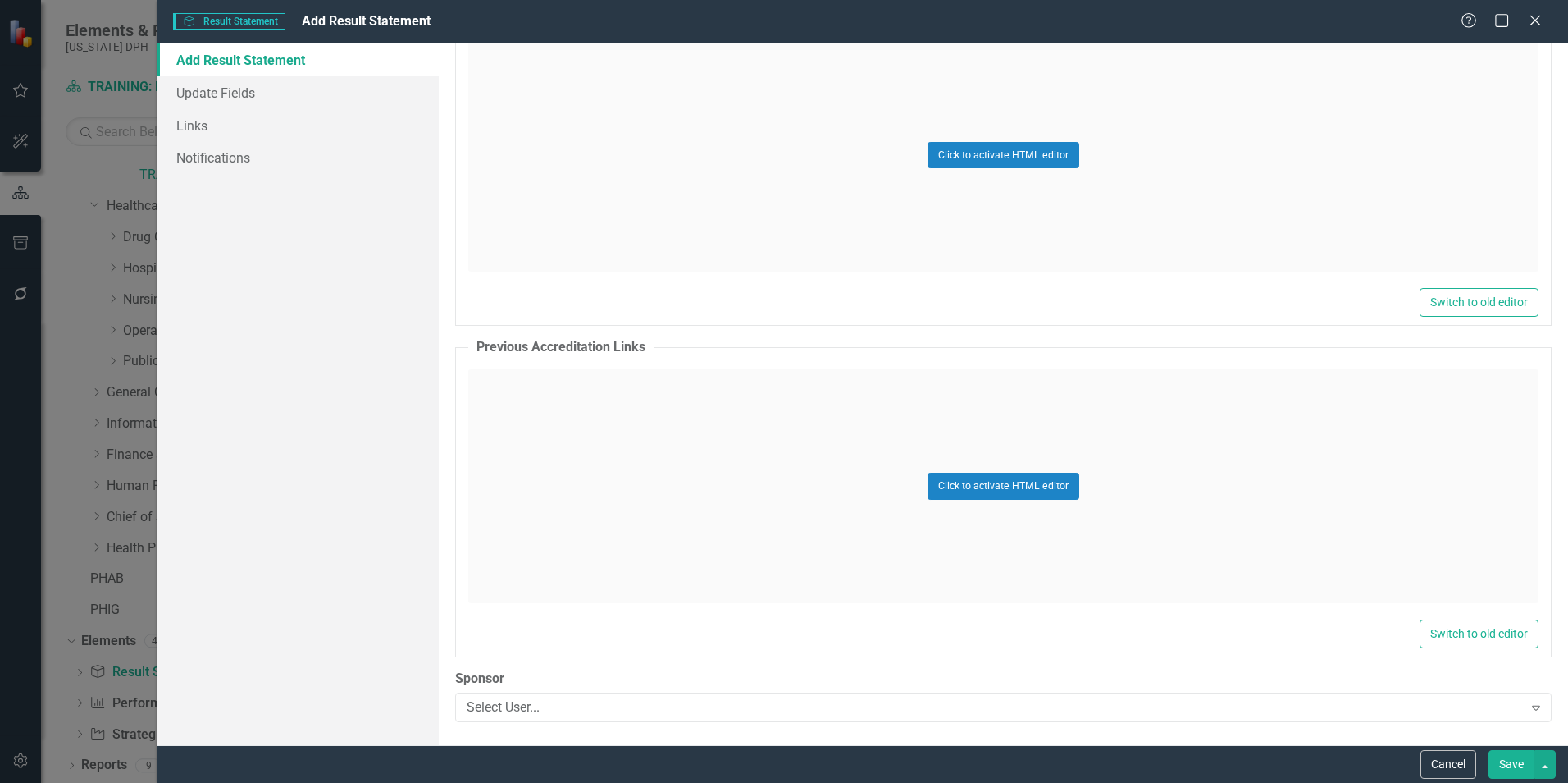
click at [1526, 761] on button "Save" at bounding box center [1511, 764] width 46 height 29
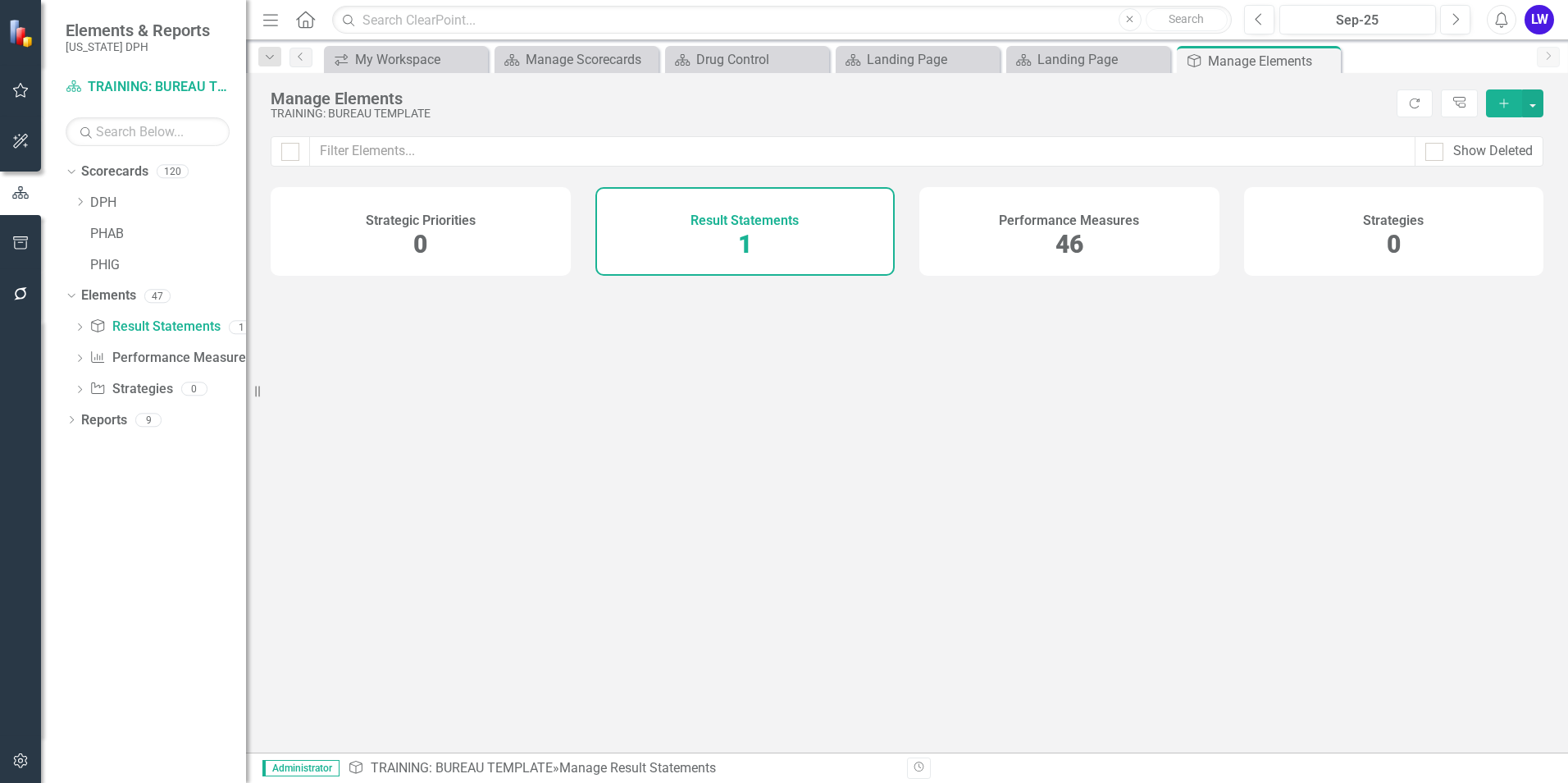
scroll to position [0, 0]
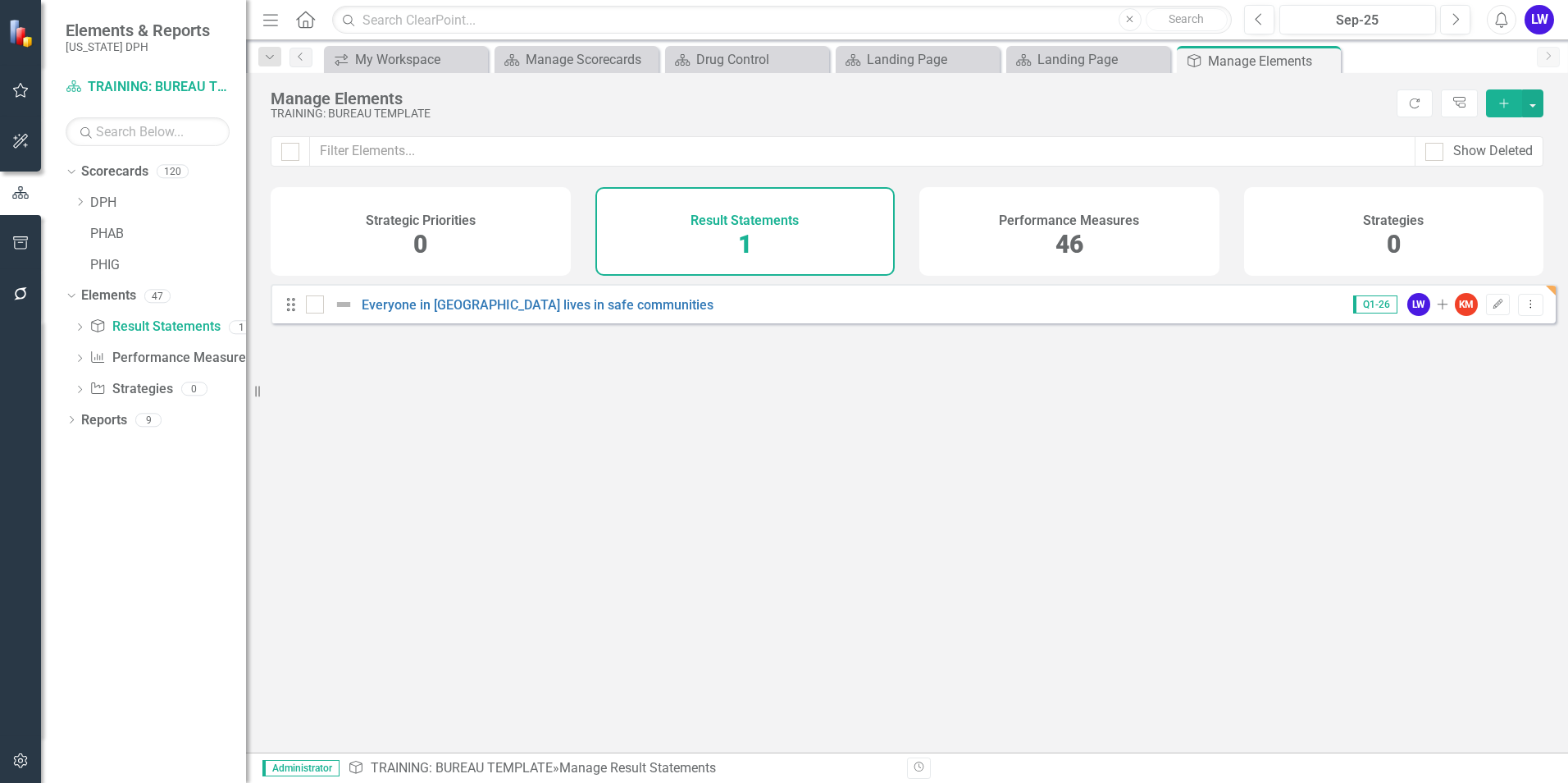
click at [838, 251] on div "Result Statements 1" at bounding box center [746, 231] width 301 height 89
click at [1493, 309] on icon "button" at bounding box center [1498, 304] width 10 height 10
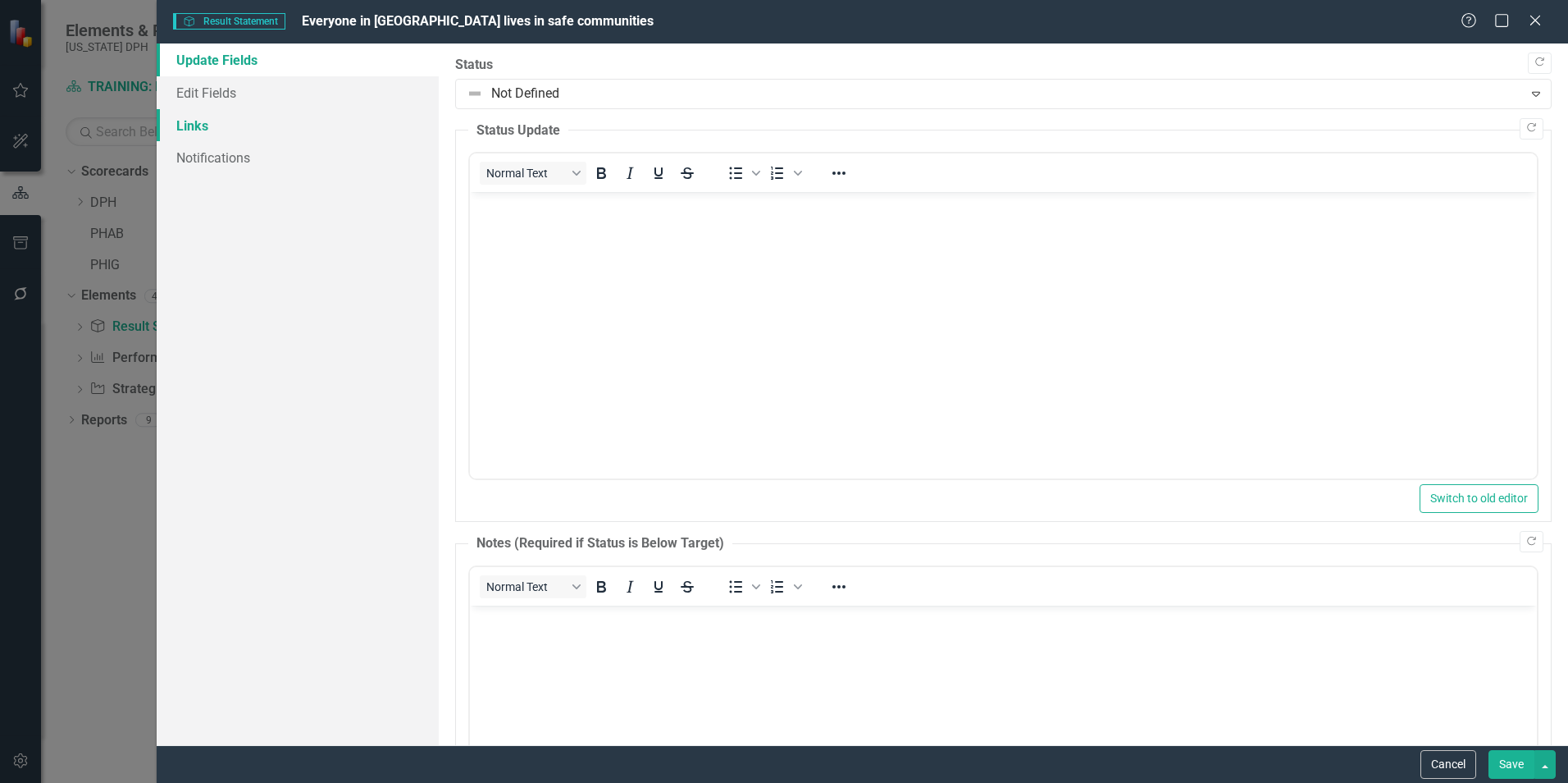
click at [177, 128] on link "Links" at bounding box center [297, 126] width 282 height 33
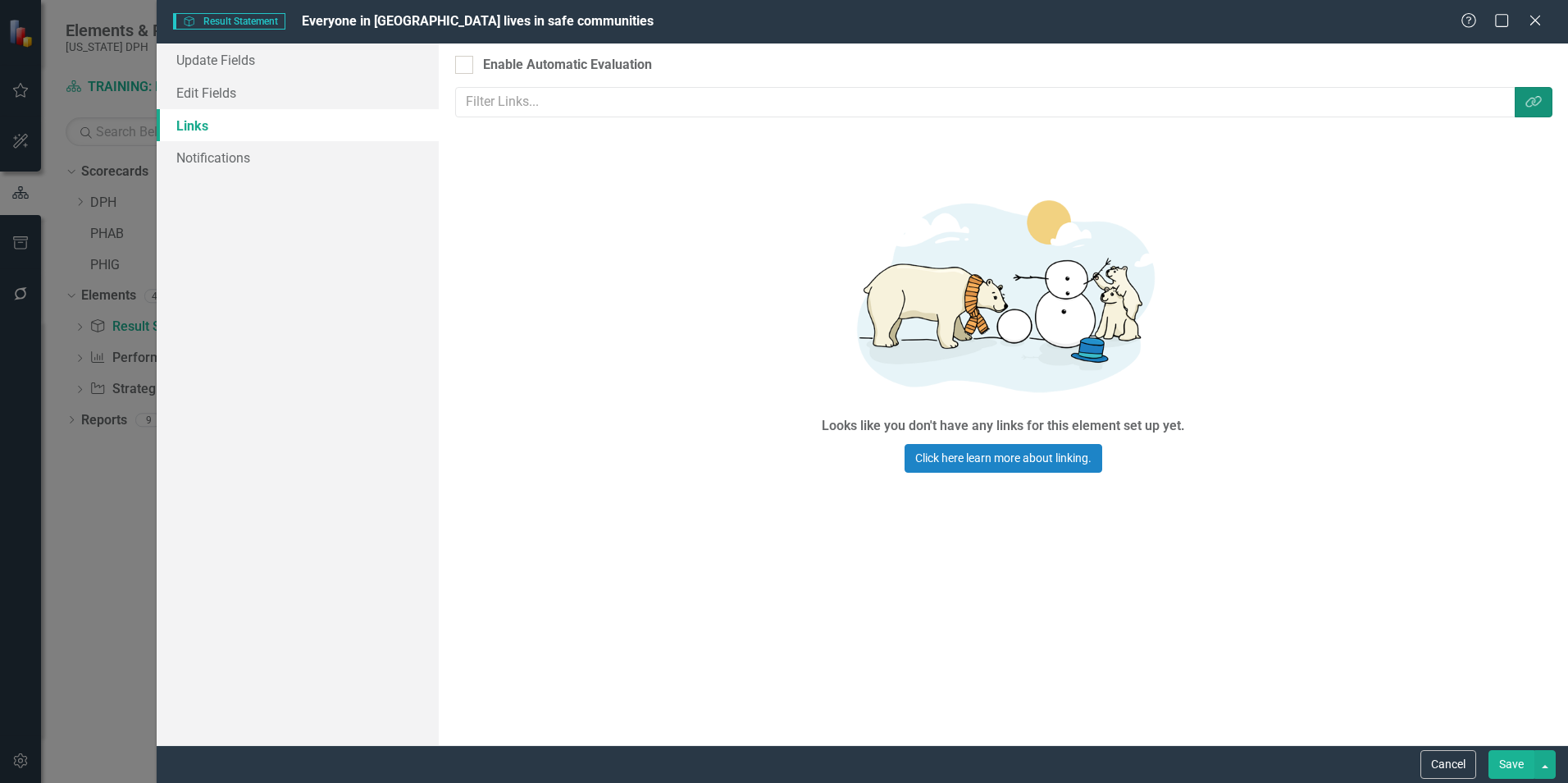
click at [1536, 108] on icon "Link Tag" at bounding box center [1533, 102] width 16 height 13
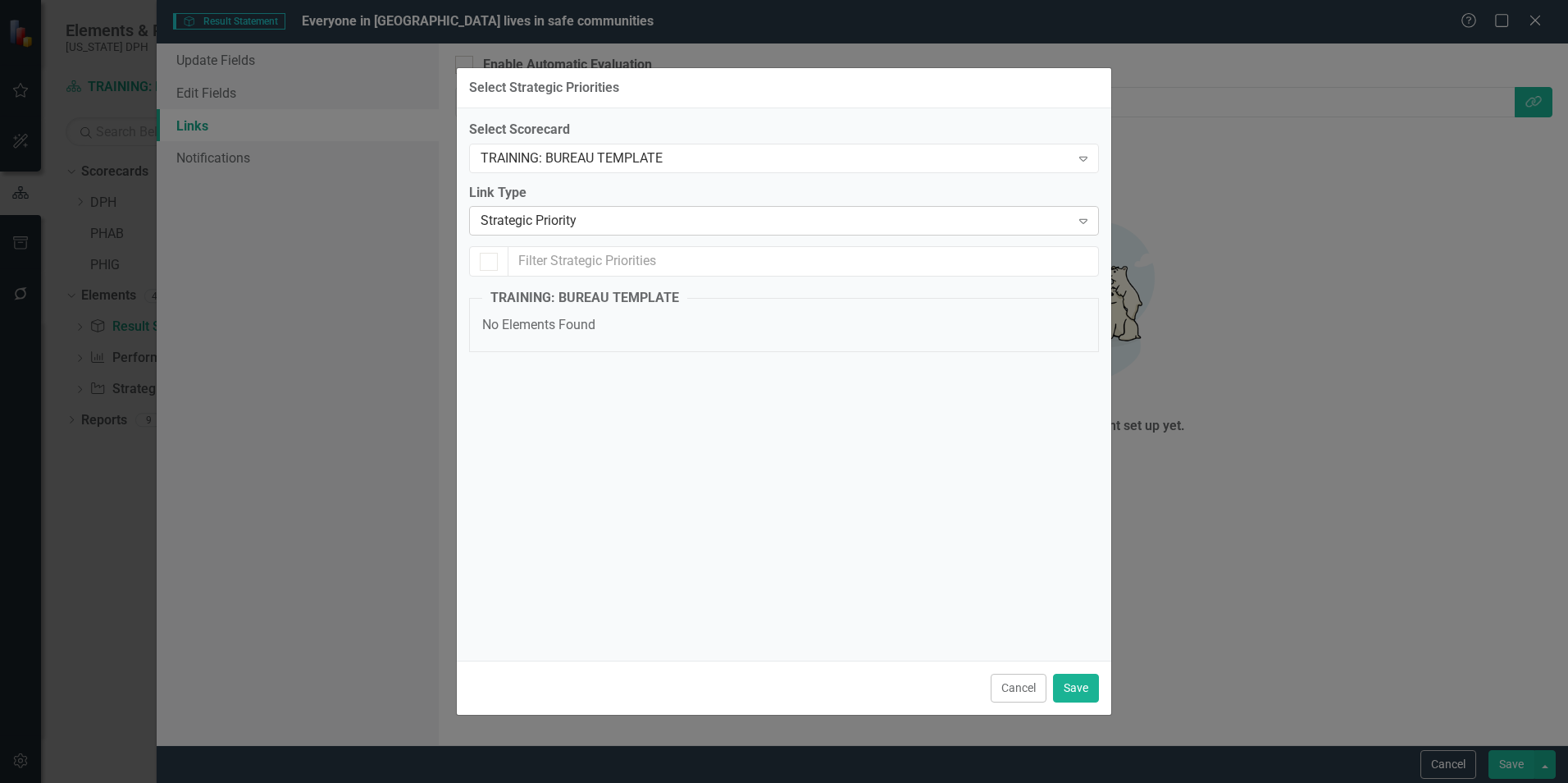
click at [1027, 221] on div "Strategic Priority" at bounding box center [776, 221] width 589 height 19
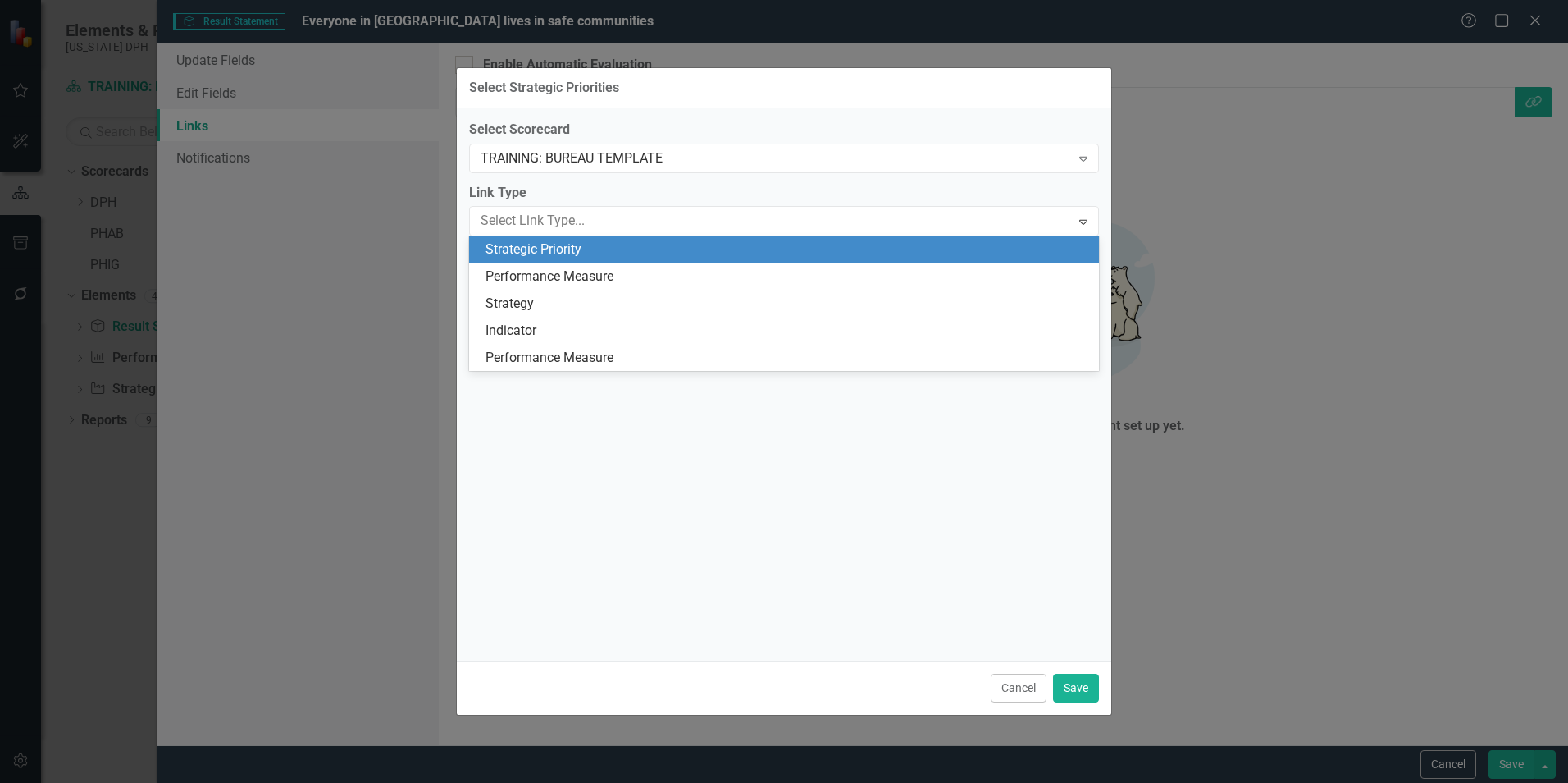
click at [936, 250] on div "Strategic Priority" at bounding box center [787, 249] width 603 height 19
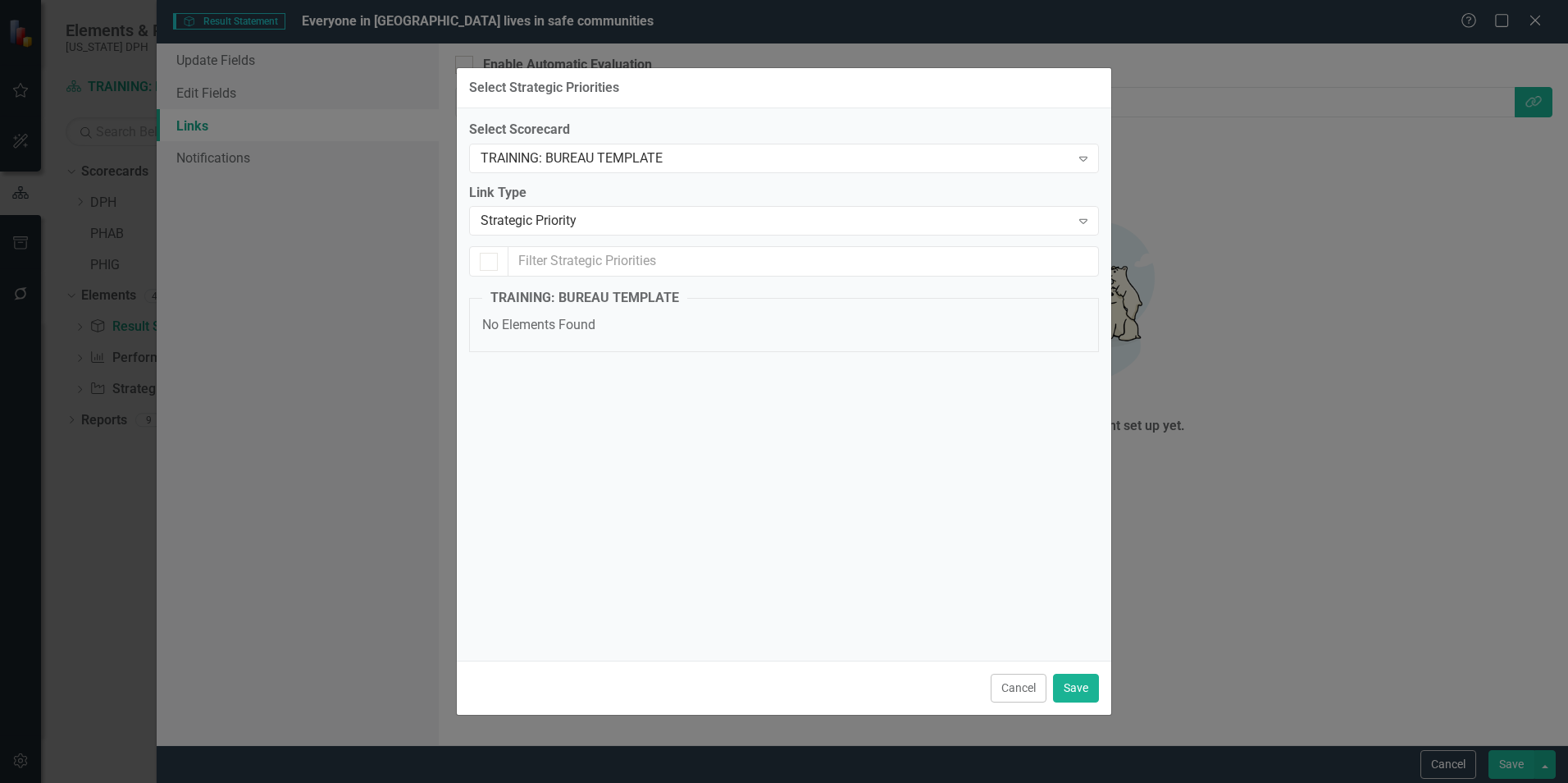
click at [837, 277] on div "Select Scorecard TRAINING: BUREAU TEMPLATE Expand Link Type Strategic Priority …" at bounding box center [784, 244] width 630 height 248
click at [491, 266] on div at bounding box center [489, 262] width 18 height 18
click at [743, 268] on input "text" at bounding box center [803, 261] width 590 height 30
click at [1036, 260] on input "text" at bounding box center [803, 261] width 590 height 30
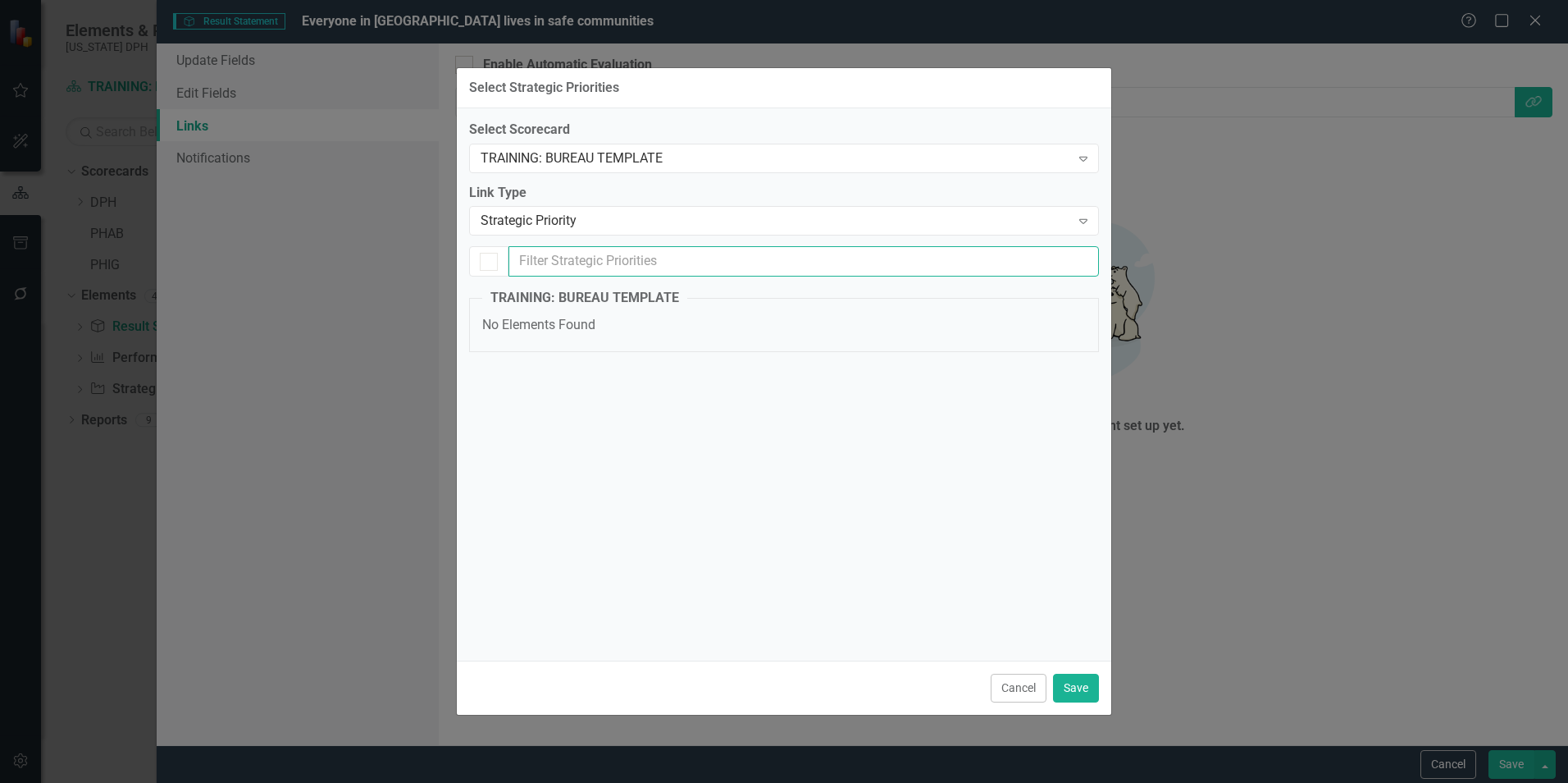
click at [1036, 260] on input "text" at bounding box center [803, 261] width 590 height 30
click at [491, 262] on div at bounding box center [489, 262] width 18 height 18
click at [575, 262] on input "text" at bounding box center [803, 261] width 590 height 30
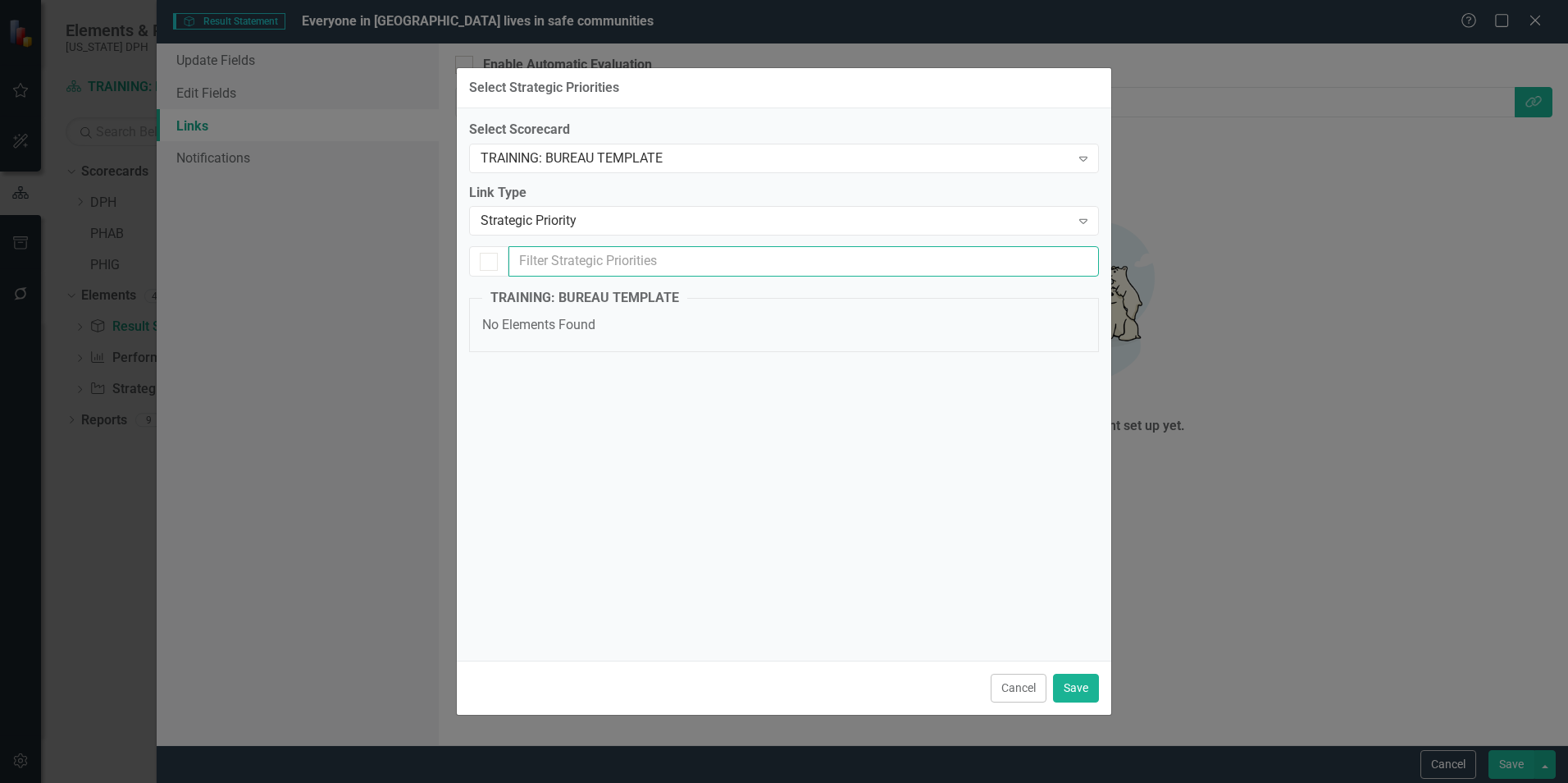
click at [575, 262] on input "text" at bounding box center [803, 261] width 590 height 30
type input "k"
type input "Preparation & Response"
click at [1072, 689] on button "Save" at bounding box center [1076, 687] width 46 height 29
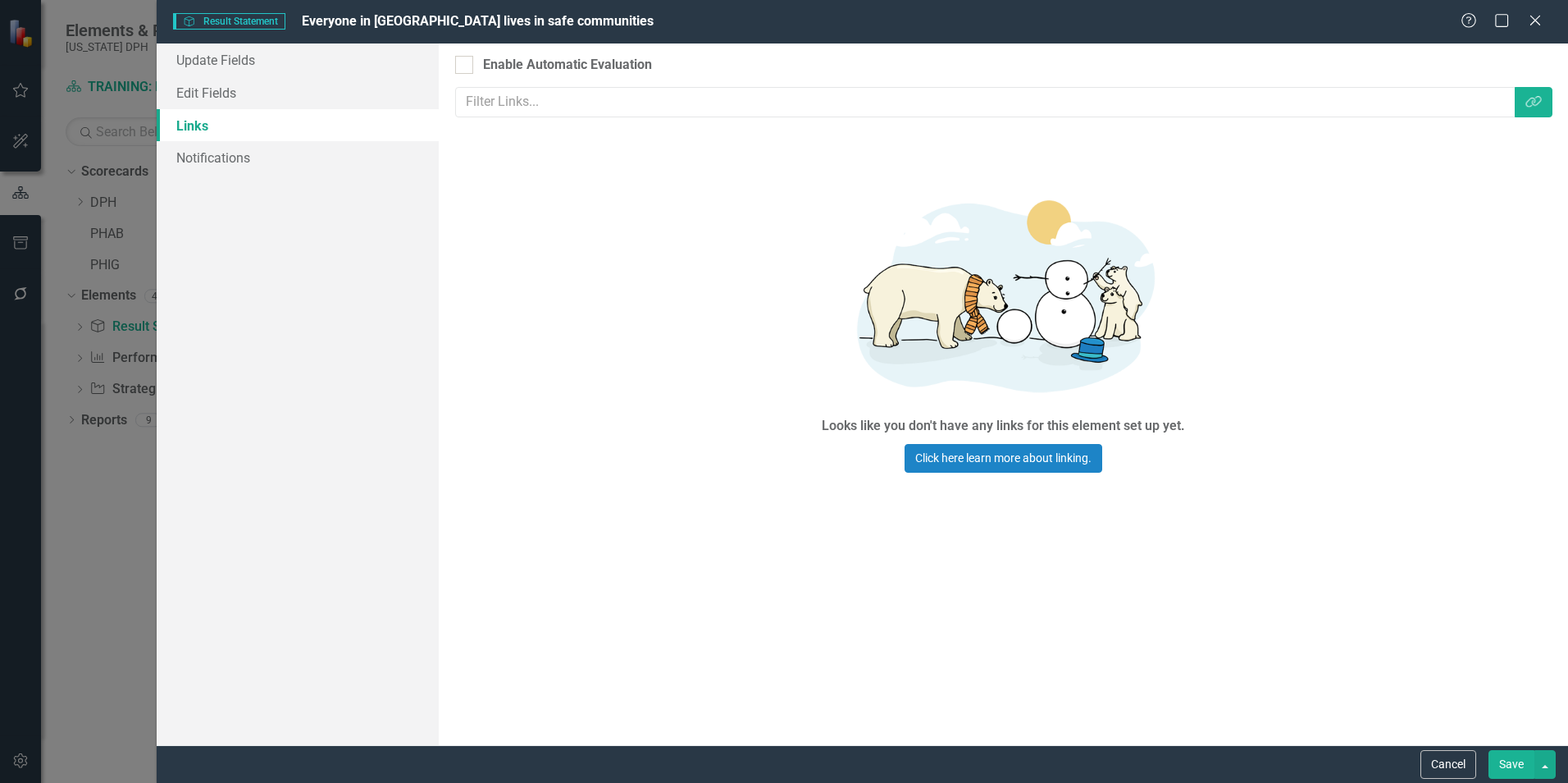
click at [1513, 762] on button "Save" at bounding box center [1511, 764] width 46 height 29
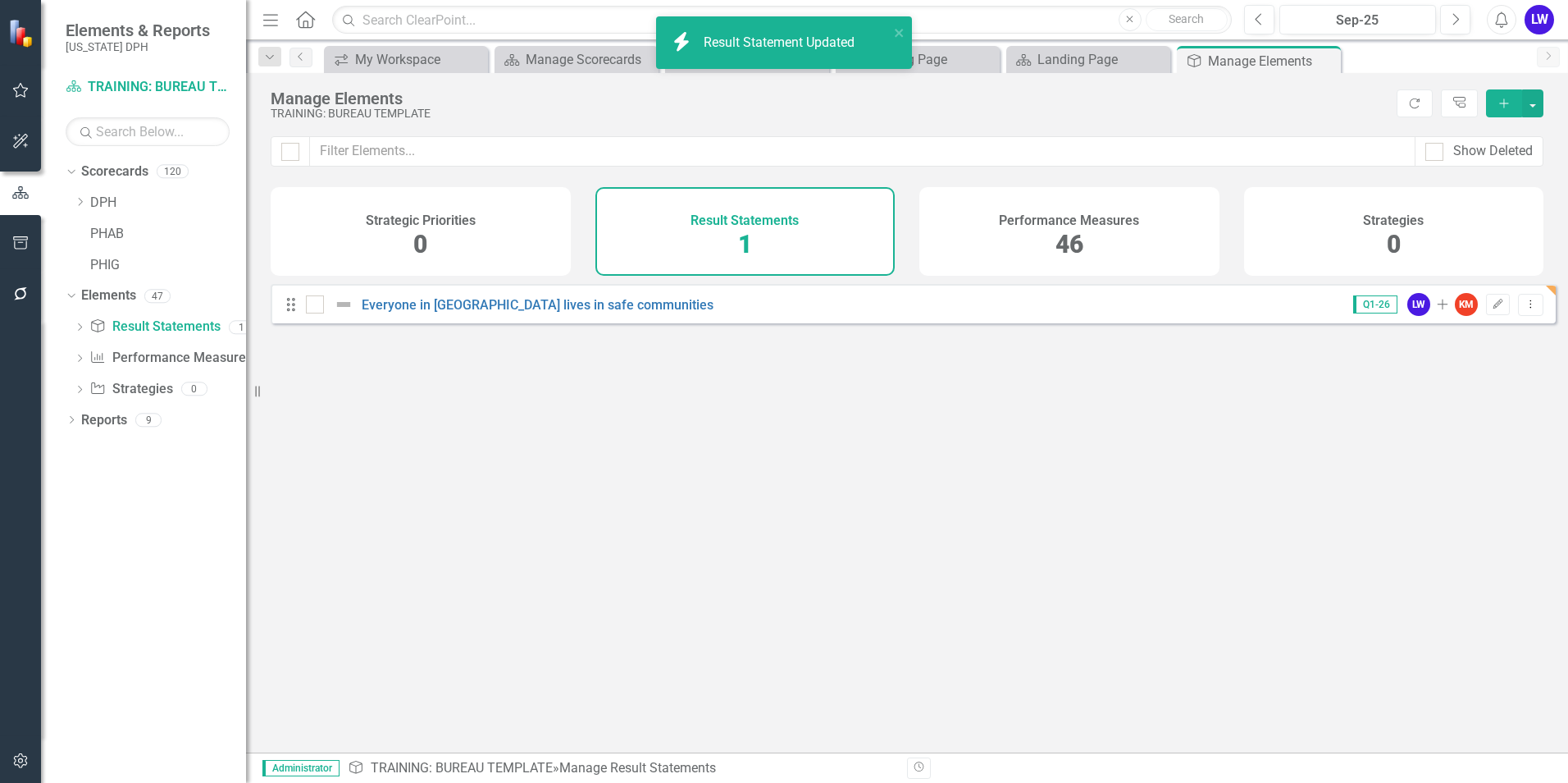
click at [442, 262] on div "Strategic Priorities 0" at bounding box center [421, 231] width 301 height 89
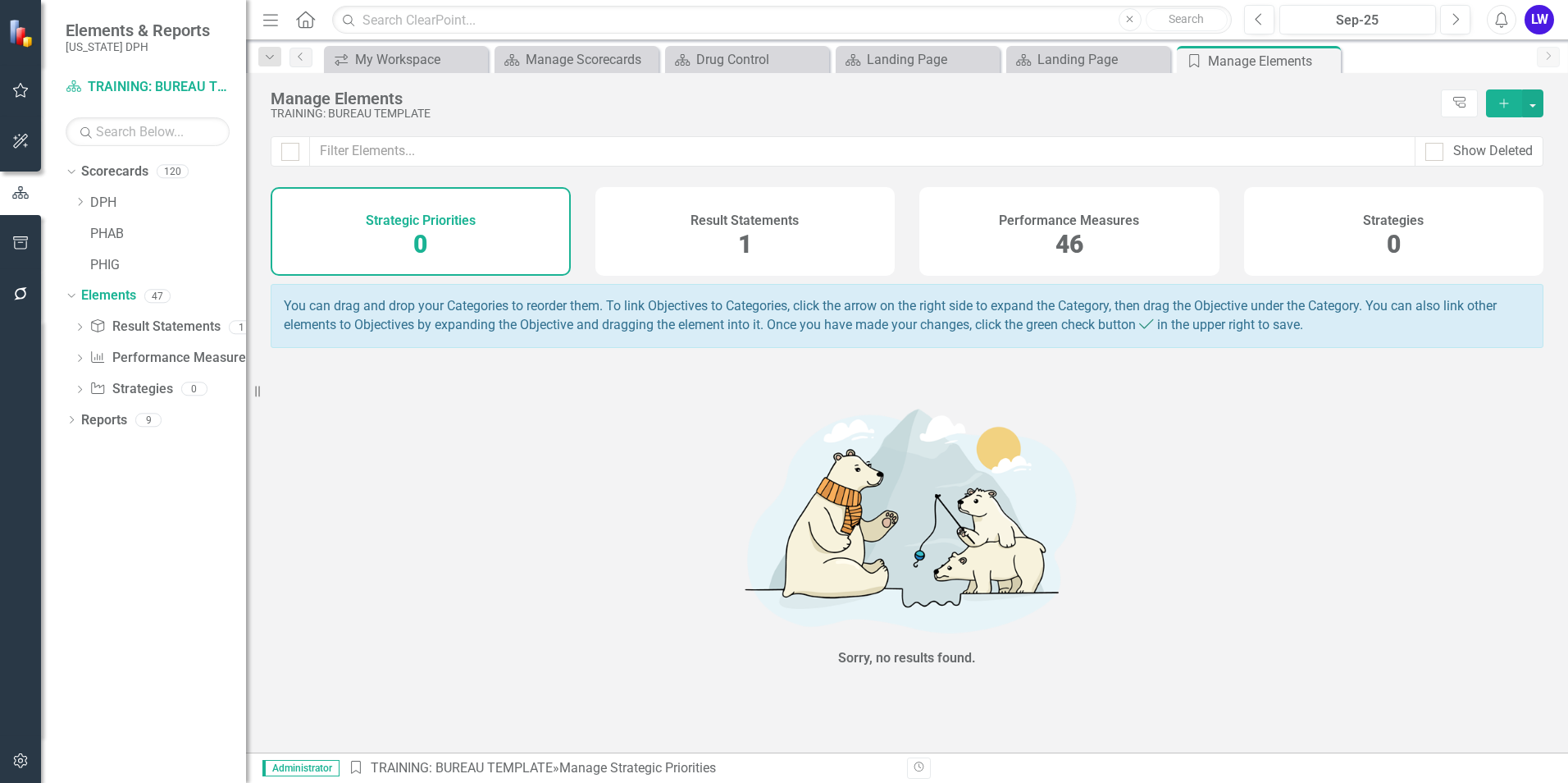
click at [716, 240] on div "Result Statements 1" at bounding box center [746, 231] width 301 height 89
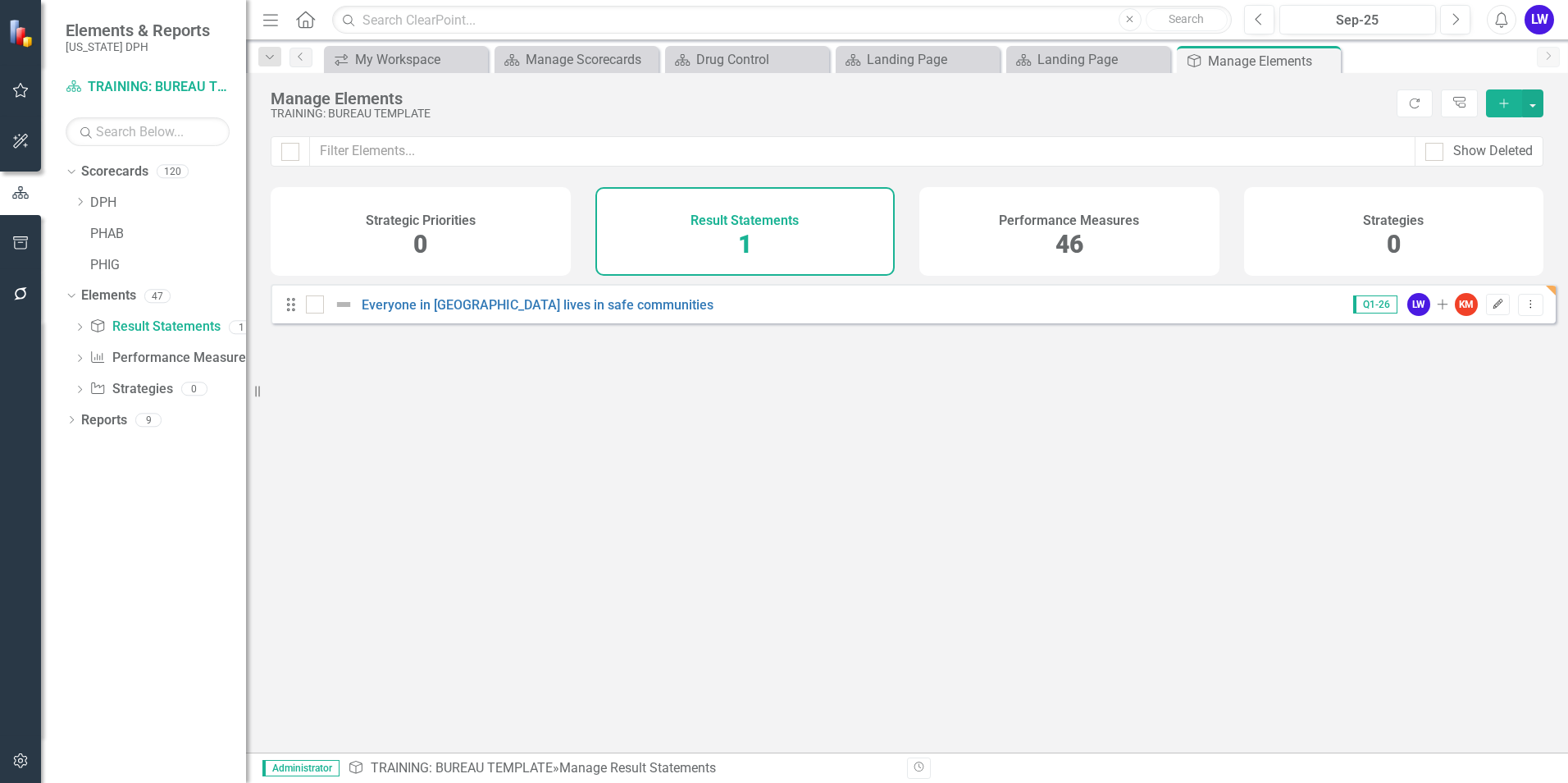
click at [1489, 315] on button "Edit" at bounding box center [1498, 304] width 24 height 21
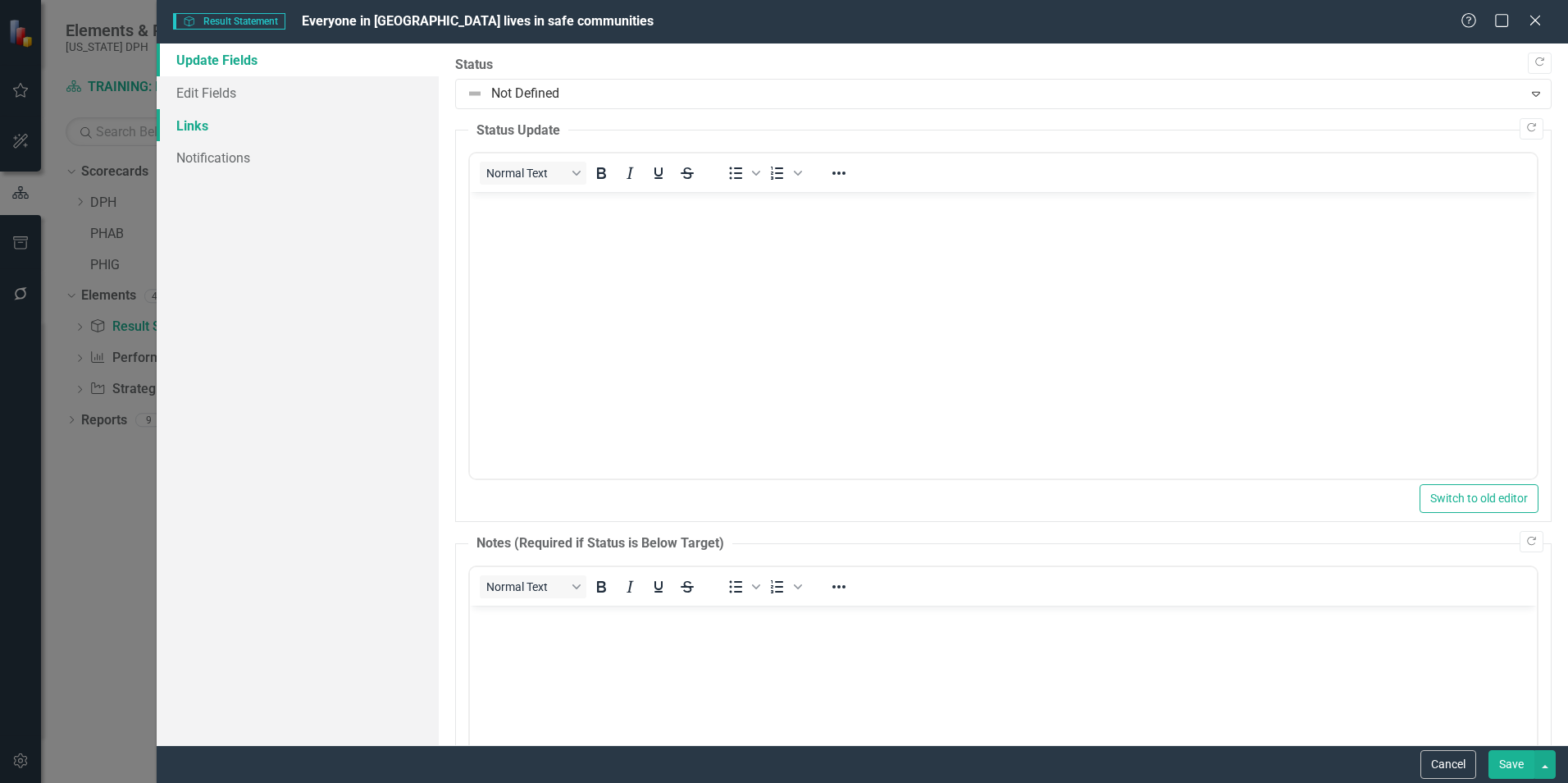
click at [208, 131] on link "Links" at bounding box center [297, 126] width 282 height 33
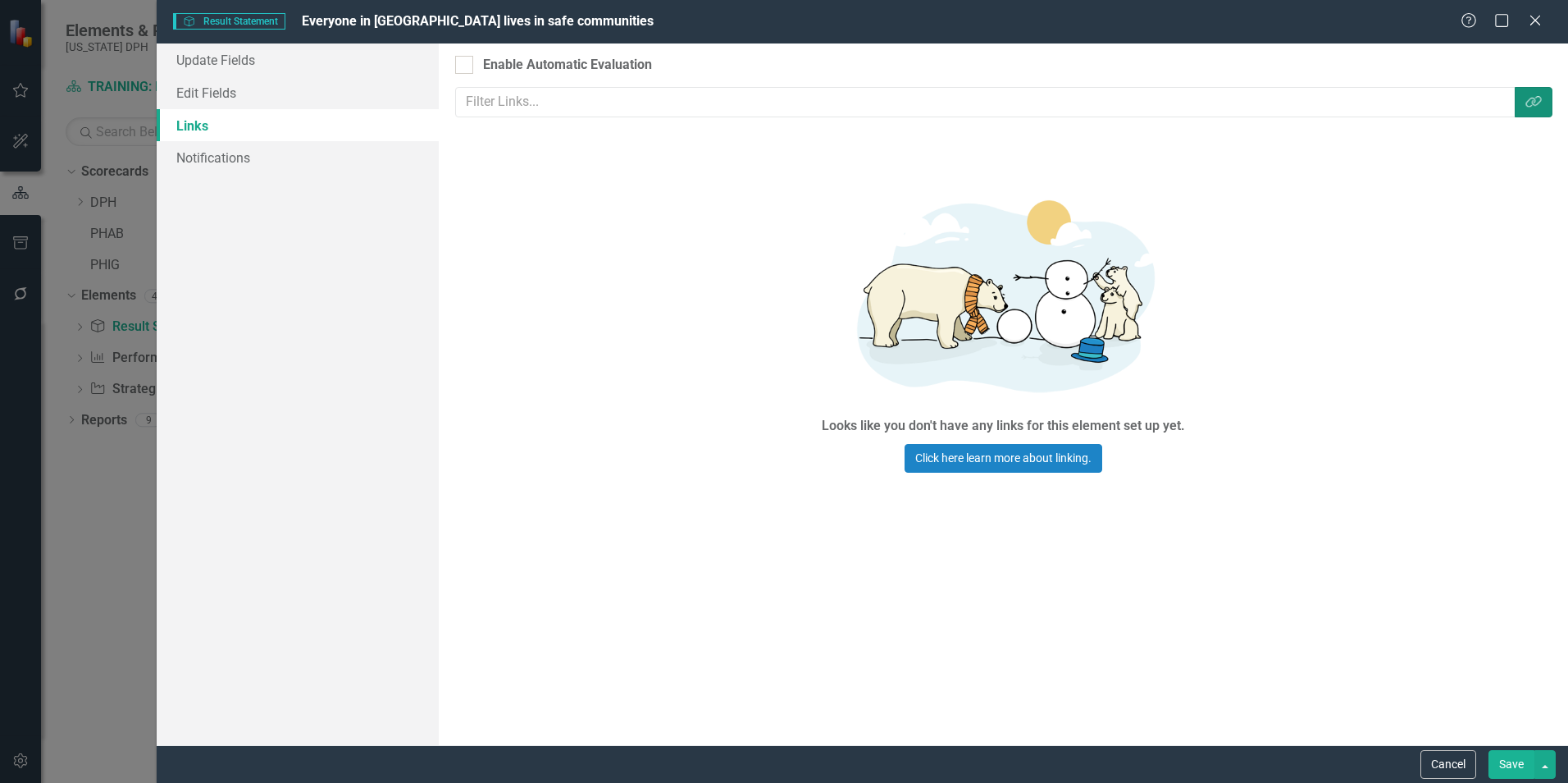
click at [1547, 101] on button "Link Tag" at bounding box center [1534, 102] width 38 height 30
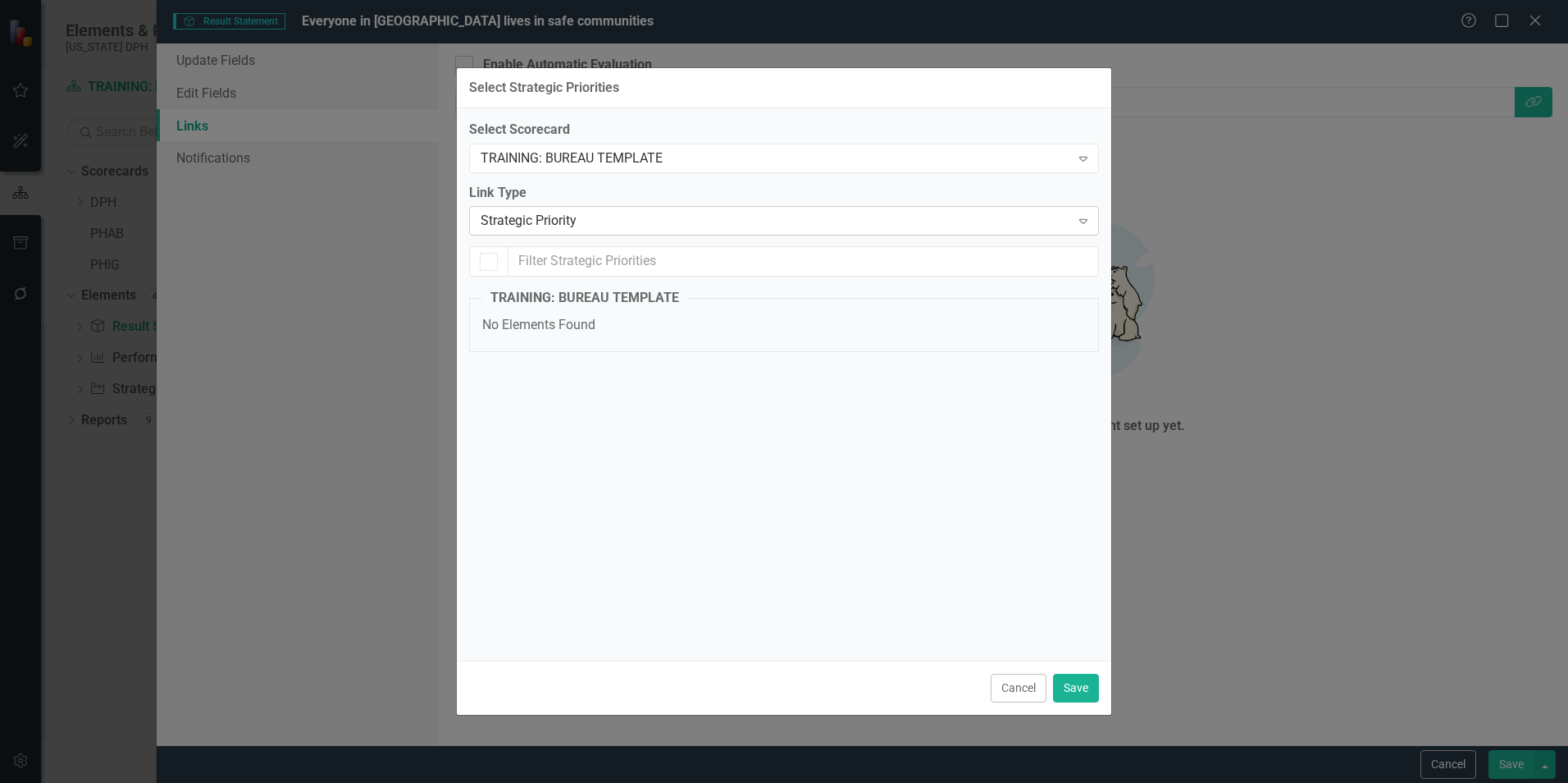
click at [1080, 218] on icon "Expand" at bounding box center [1083, 220] width 16 height 13
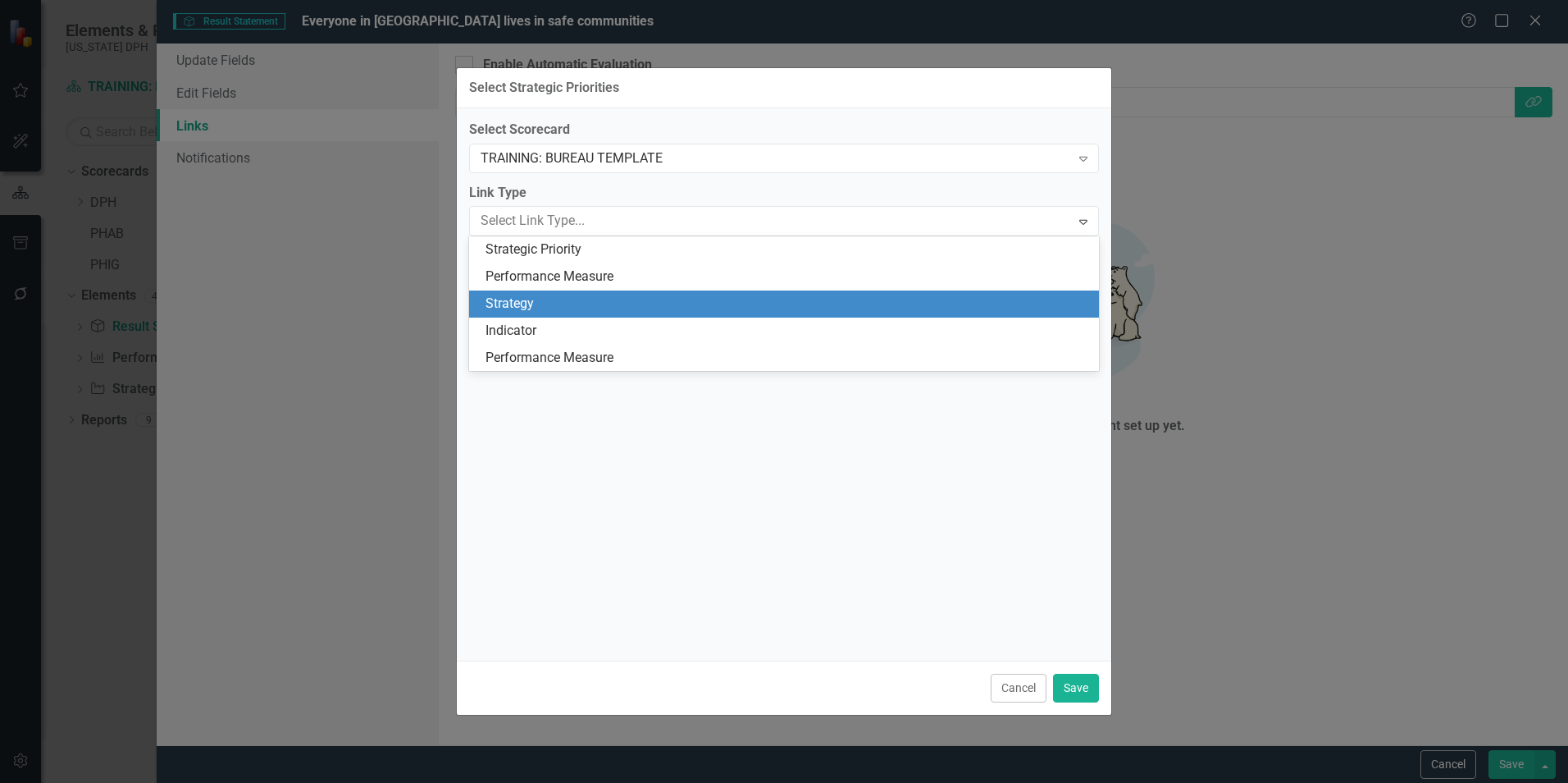
click at [1026, 301] on div "Strategy" at bounding box center [787, 304] width 603 height 19
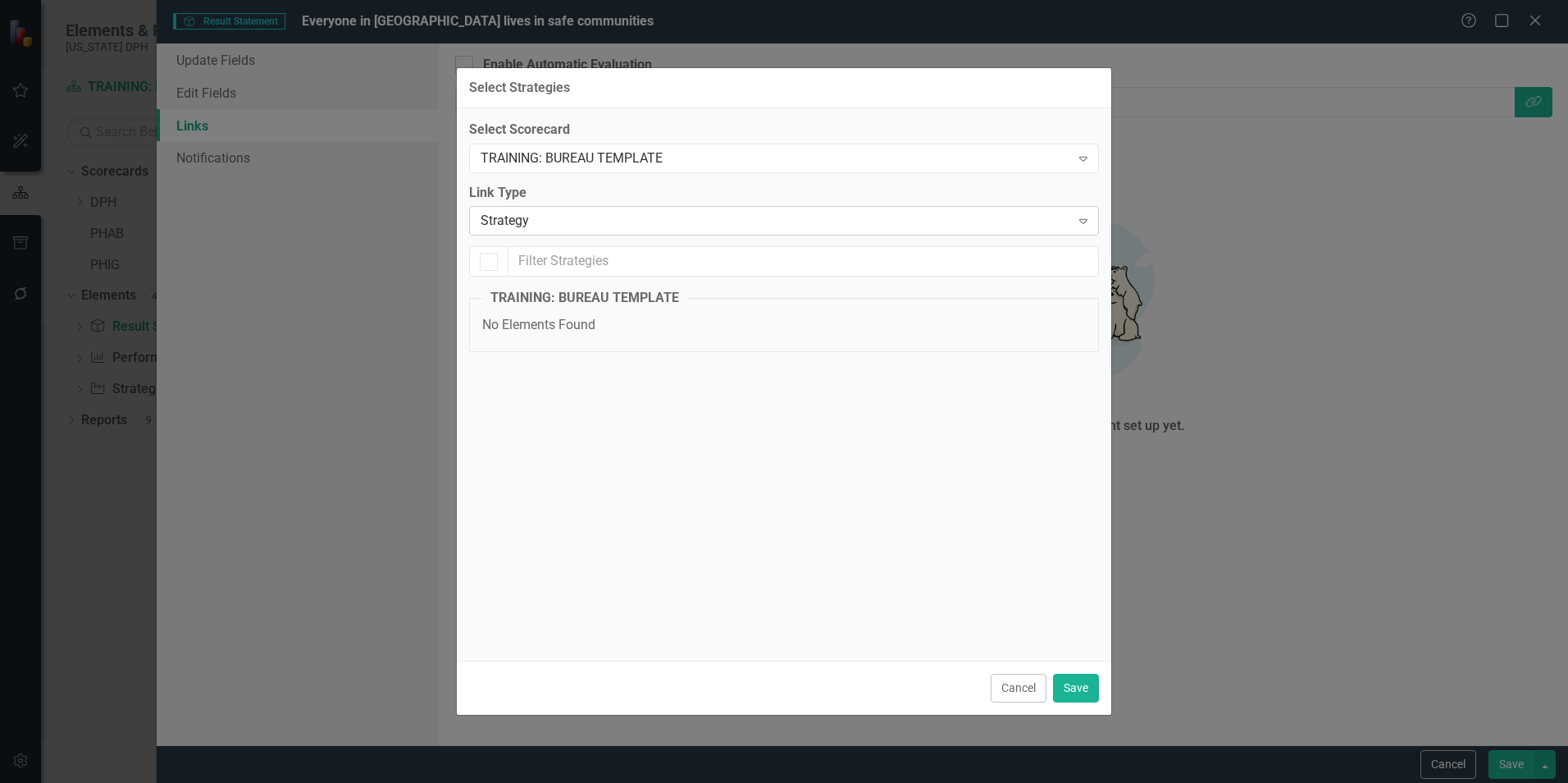
click at [1084, 222] on icon "Expand" at bounding box center [1083, 220] width 16 height 13
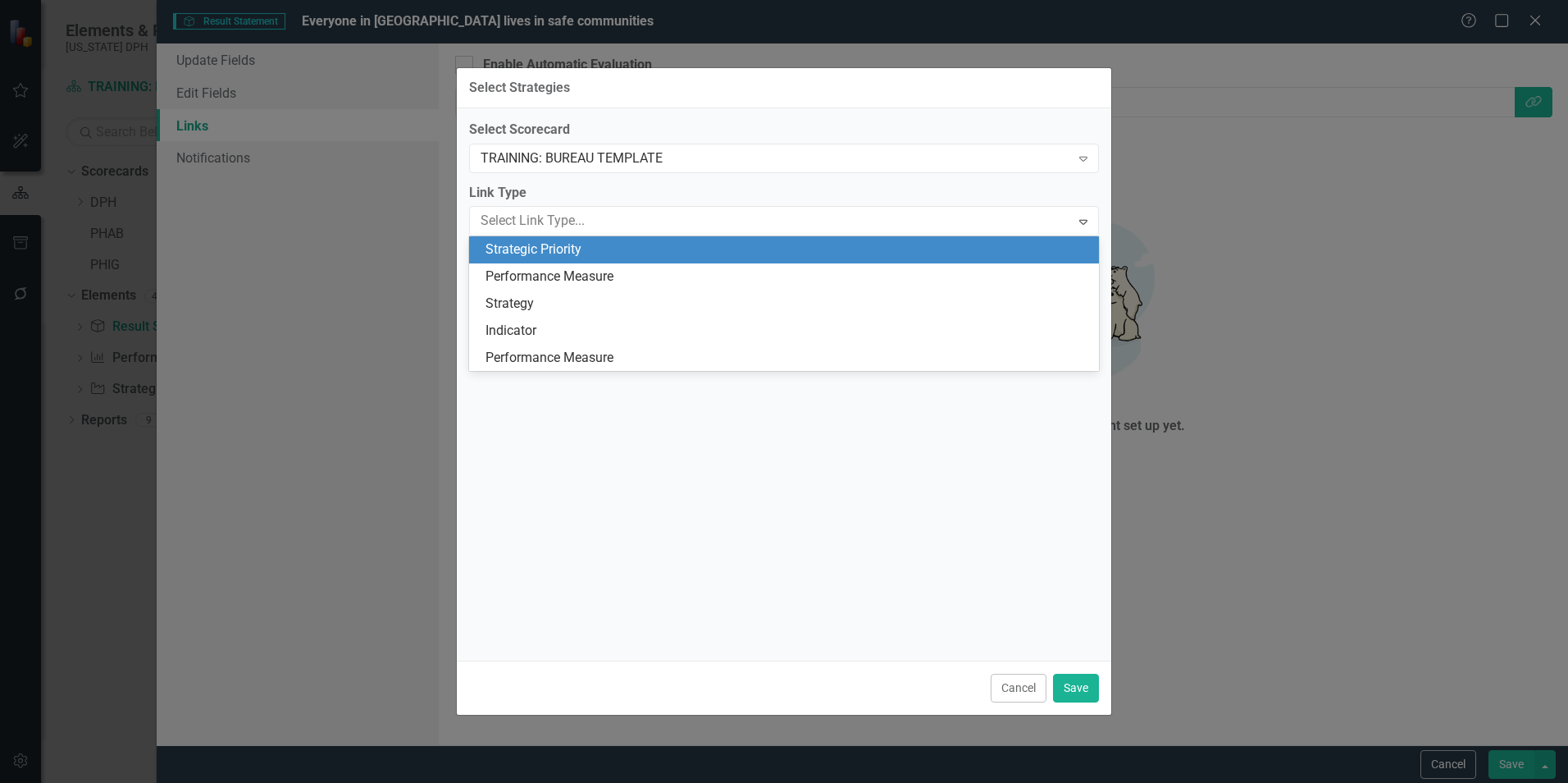
click at [1028, 258] on div "Strategic Priority" at bounding box center [787, 249] width 603 height 19
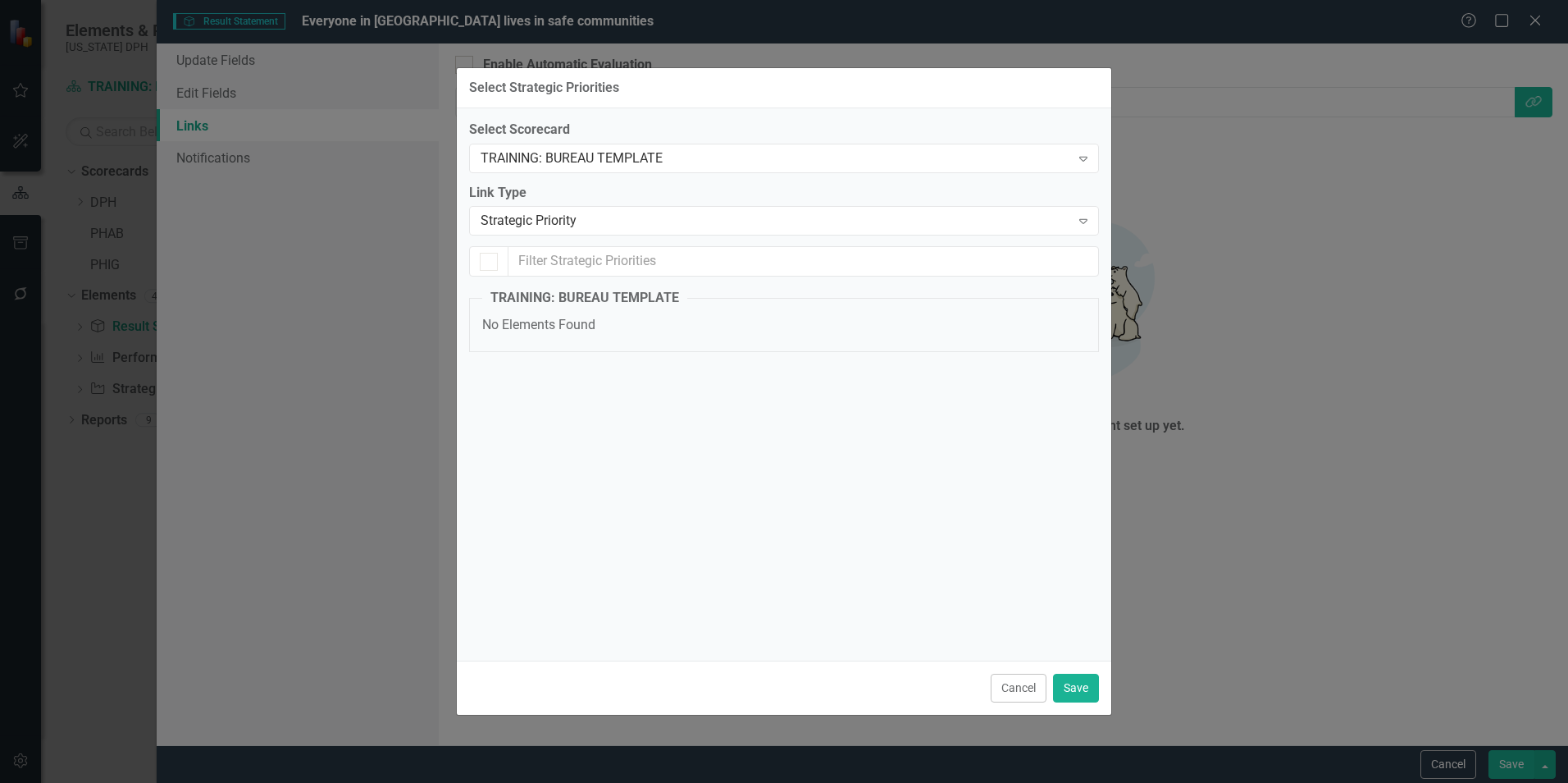
click at [926, 340] on fieldset "TRAINING: BUREAU TEMPLATE No Elements Found" at bounding box center [784, 320] width 630 height 63
click at [1003, 680] on button "Cancel" at bounding box center [1018, 687] width 56 height 29
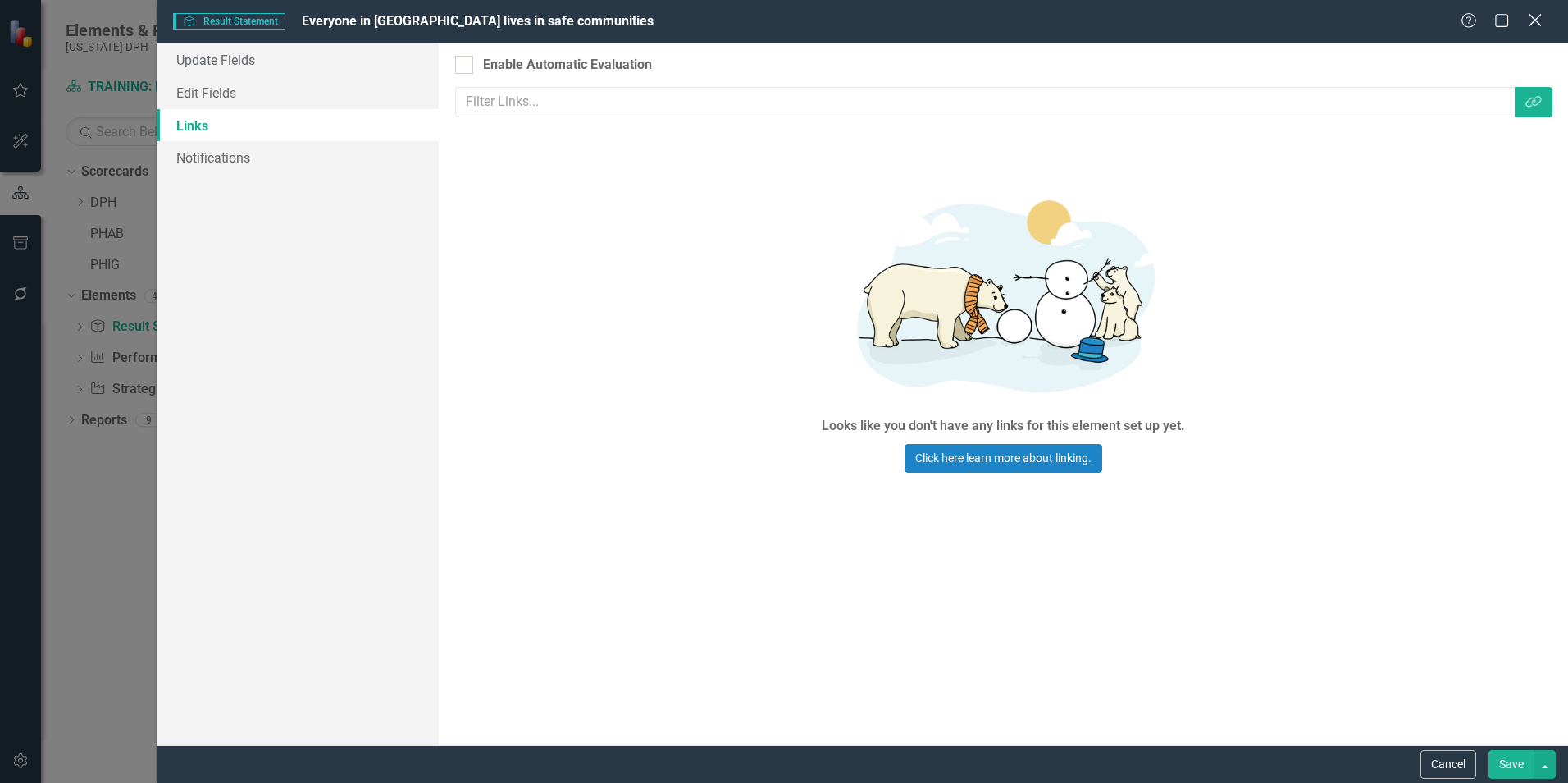
click at [1529, 22] on icon "Close" at bounding box center [1535, 20] width 21 height 16
